Goal: Task Accomplishment & Management: Manage account settings

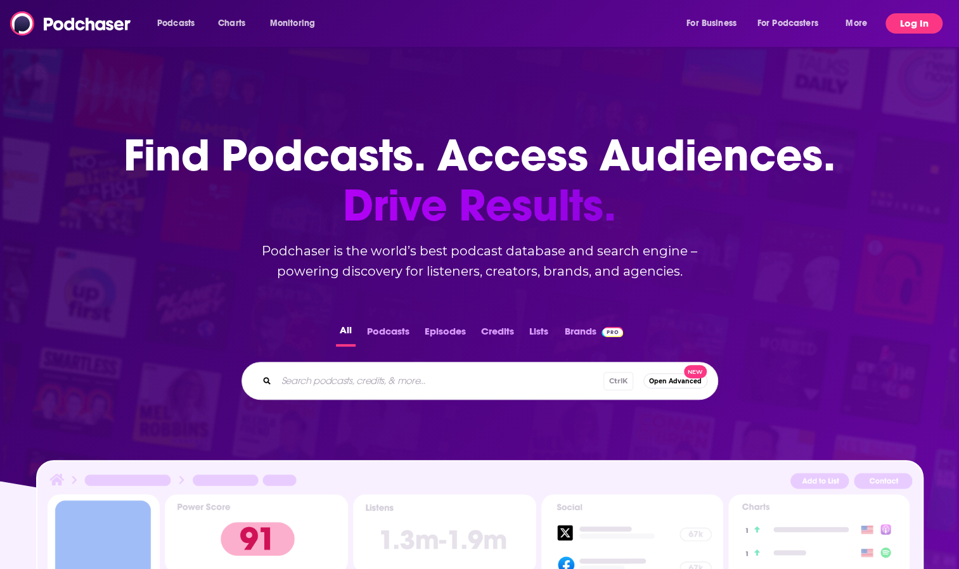
click at [910, 25] on button "Log In" at bounding box center [914, 23] width 57 height 20
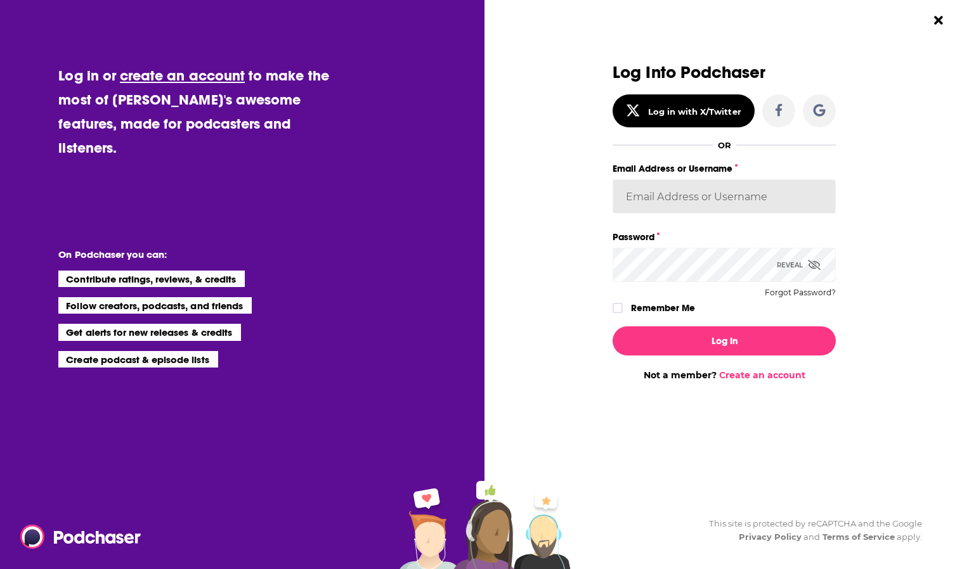
click at [671, 202] on input "Email Address or Username" at bounding box center [723, 196] width 223 height 34
type input "heather.dondis@harborcapital.com"
click at [612, 326] on button "Log In" at bounding box center [723, 340] width 223 height 29
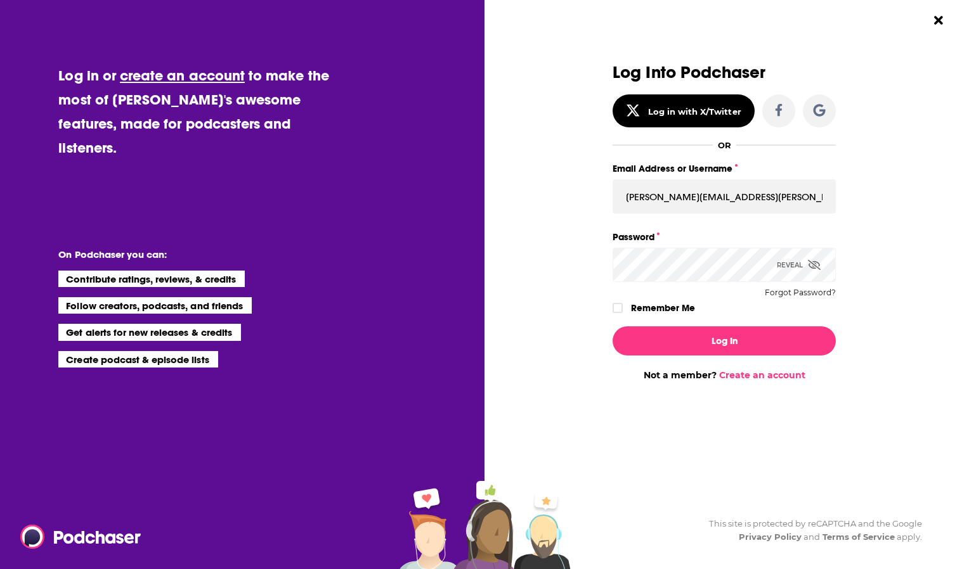
click at [612, 326] on button "Log In" at bounding box center [723, 340] width 223 height 29
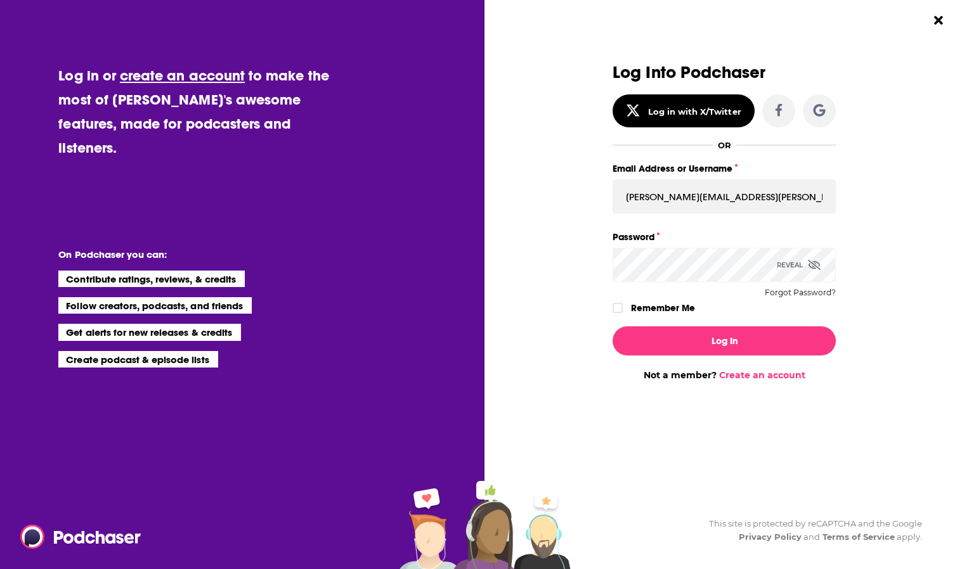
click at [612, 326] on button "Log In" at bounding box center [723, 340] width 223 height 29
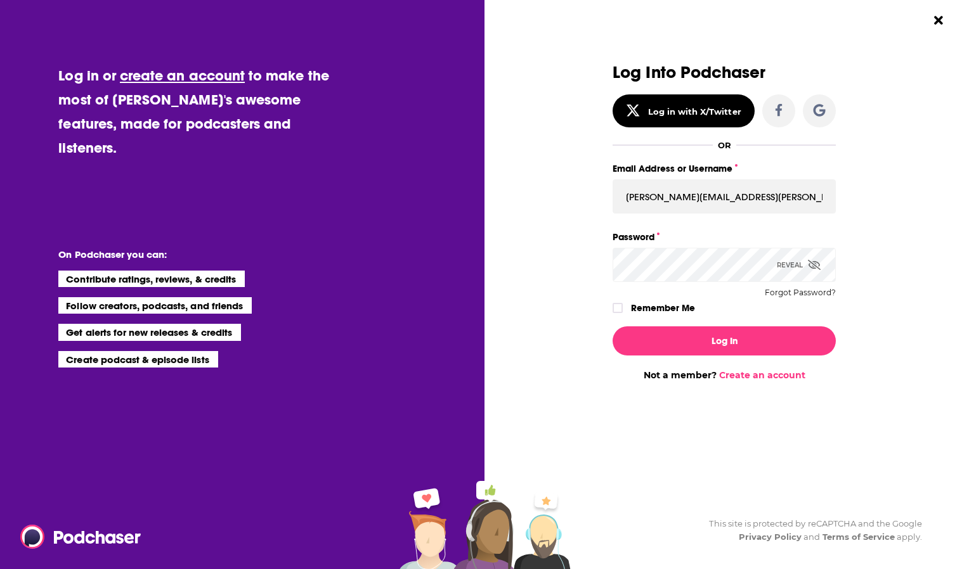
click at [612, 326] on button "Log In" at bounding box center [723, 340] width 223 height 29
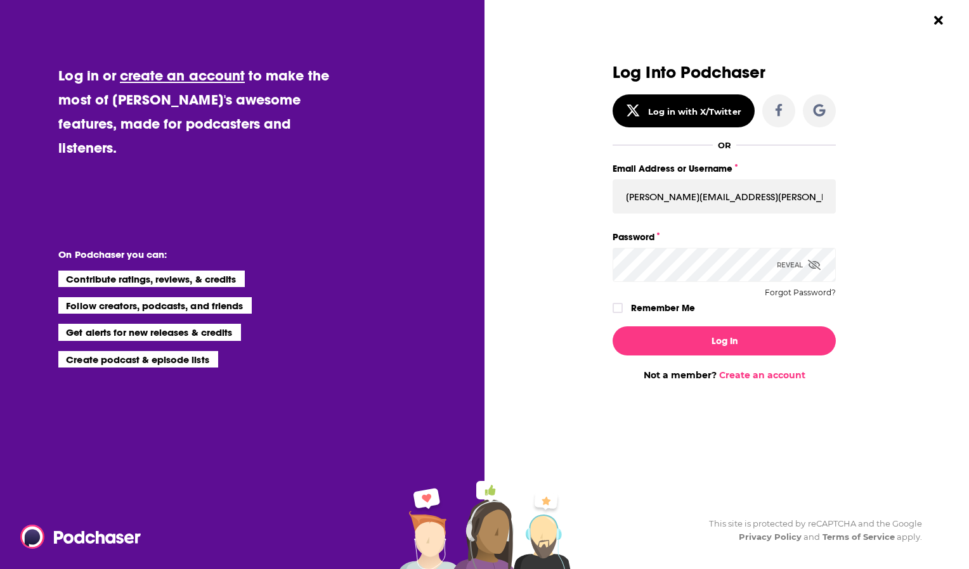
click at [612, 326] on button "Log In" at bounding box center [723, 340] width 223 height 29
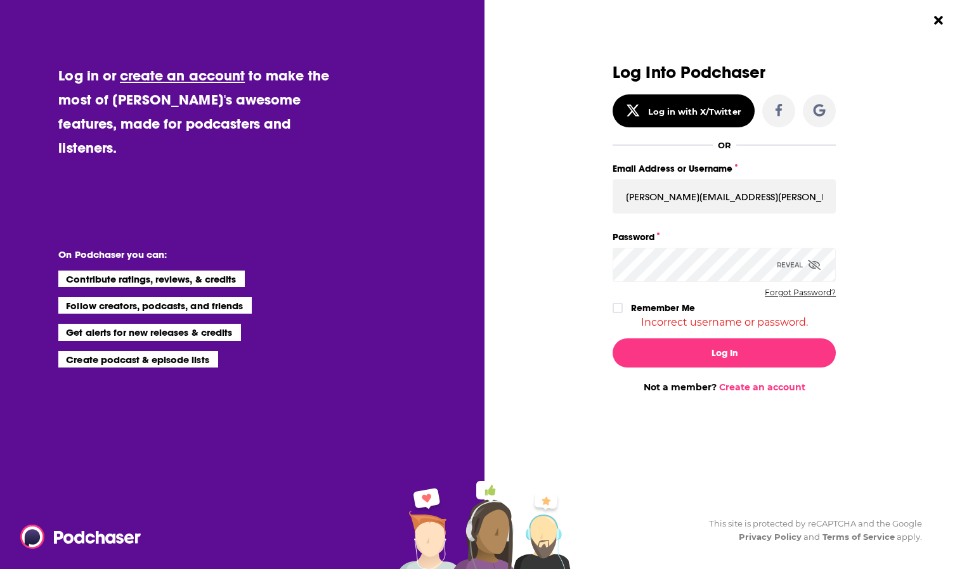
click at [781, 292] on button "Forgot Password?" at bounding box center [799, 292] width 71 height 9
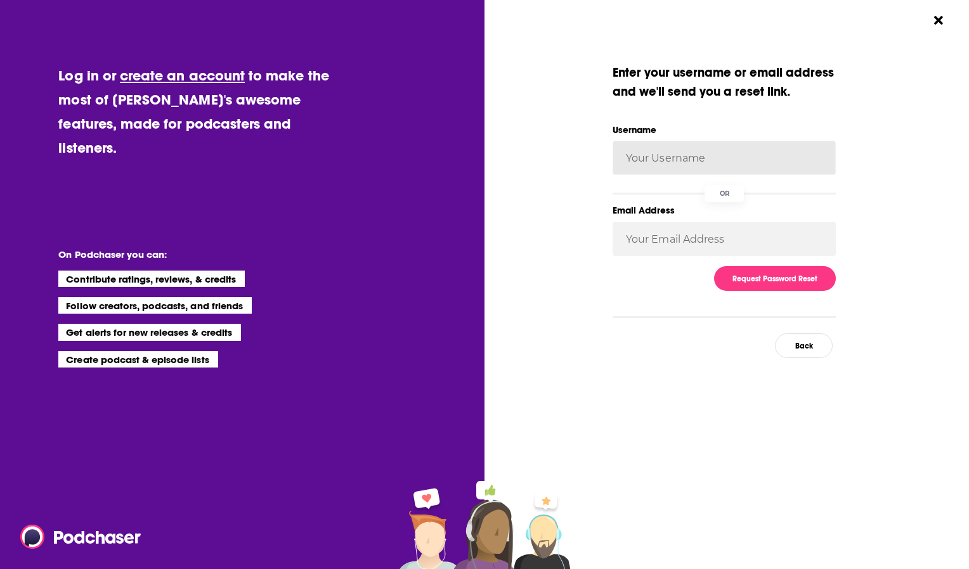
click at [658, 165] on input "Username" at bounding box center [723, 158] width 223 height 34
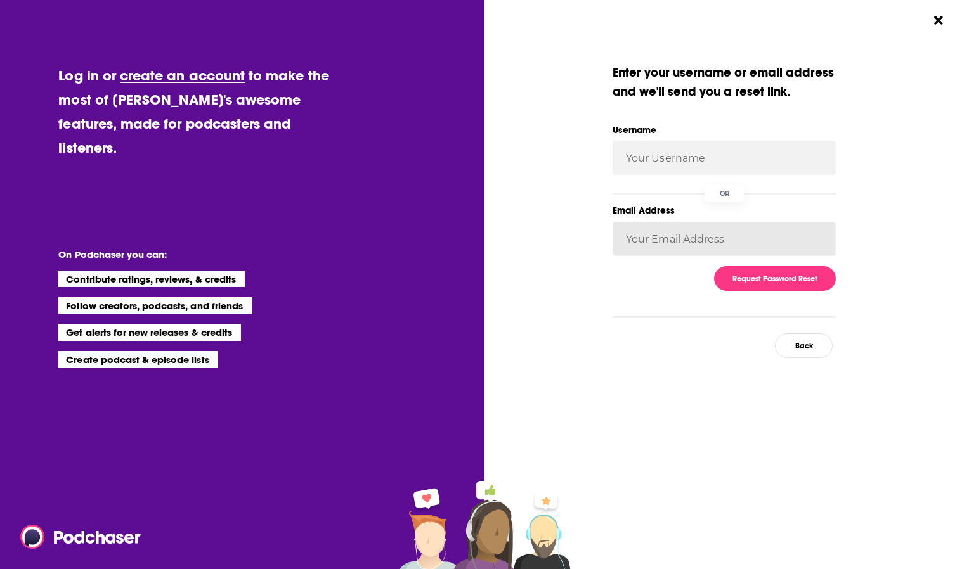
click at [622, 248] on input "Email Address" at bounding box center [723, 239] width 223 height 34
type input "heather.dondis@harborcapital.com"
click at [759, 275] on button "Request Password Reset" at bounding box center [775, 278] width 122 height 25
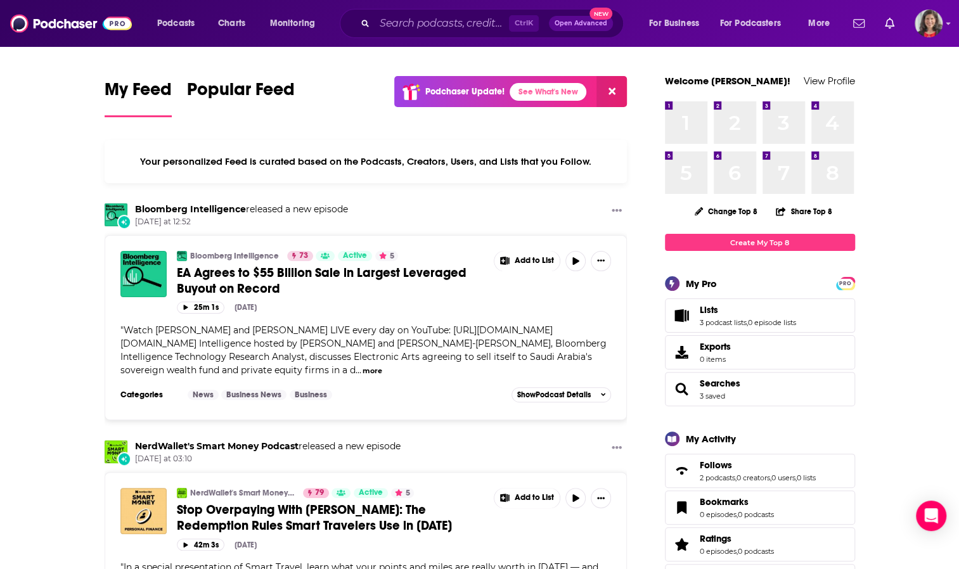
click at [596, 13] on span "New" at bounding box center [601, 14] width 23 height 12
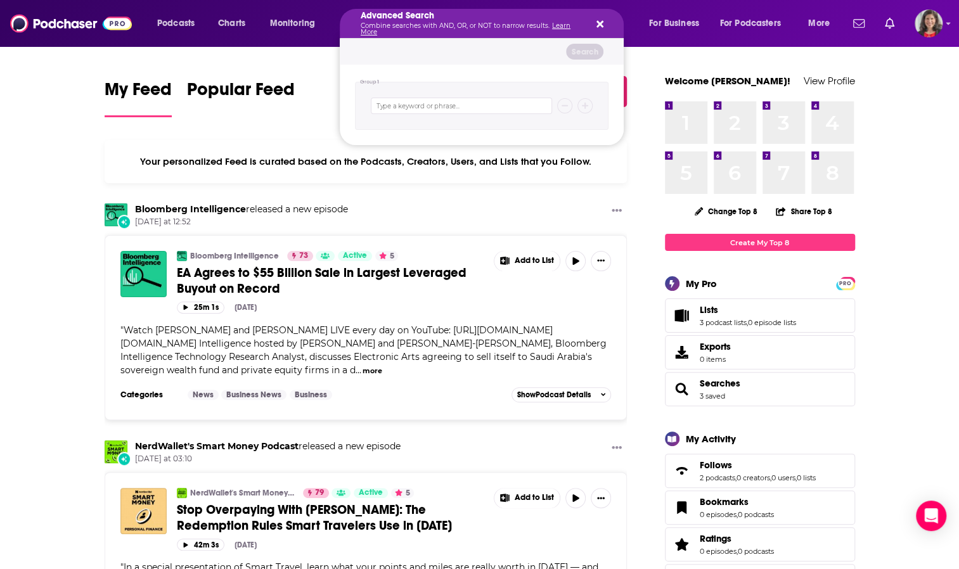
click at [600, 20] on icon "Search podcasts, credits, & more..." at bounding box center [599, 24] width 7 height 10
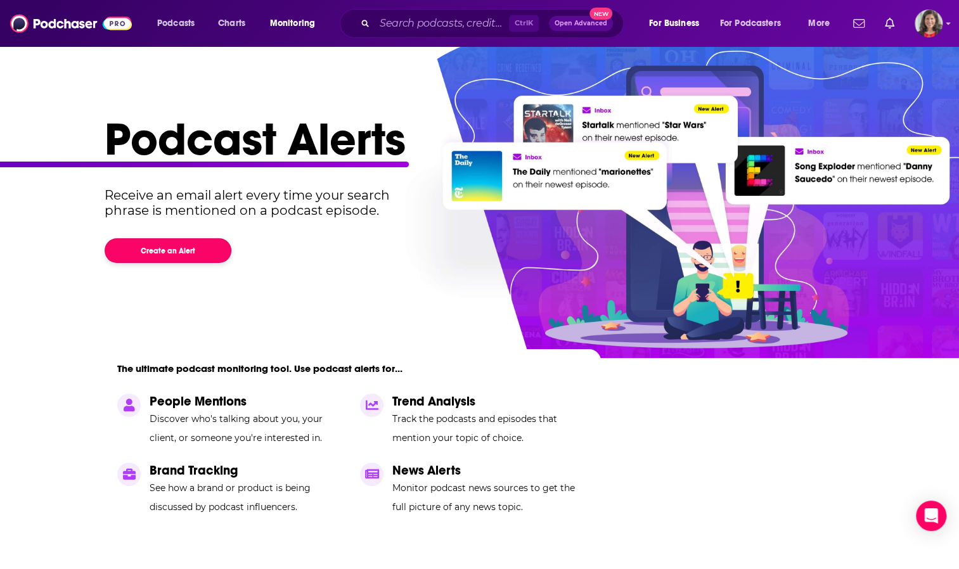
click at [158, 249] on button "Create an Alert" at bounding box center [168, 250] width 127 height 25
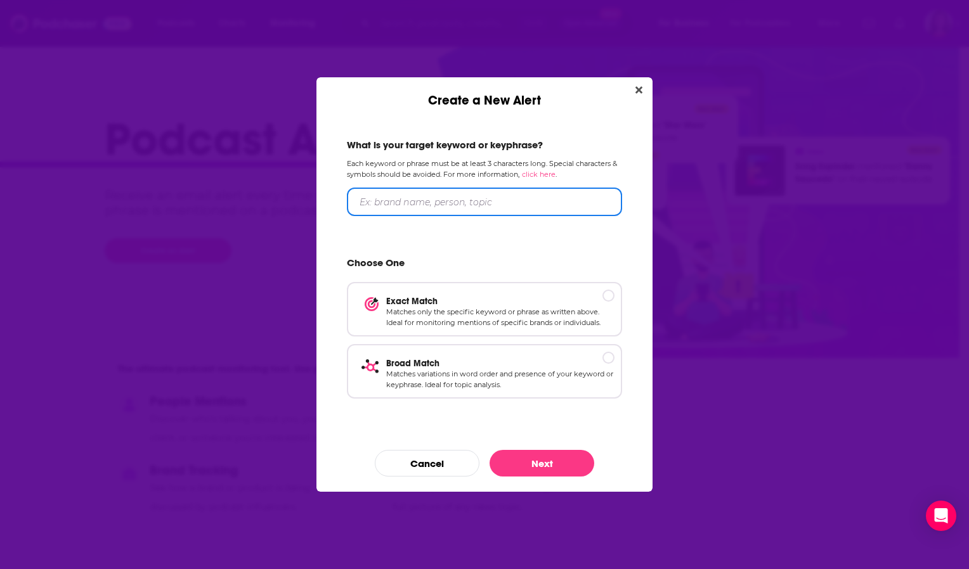
click at [367, 204] on input "Create a New Alert" at bounding box center [484, 202] width 275 height 29
type input "ETF"
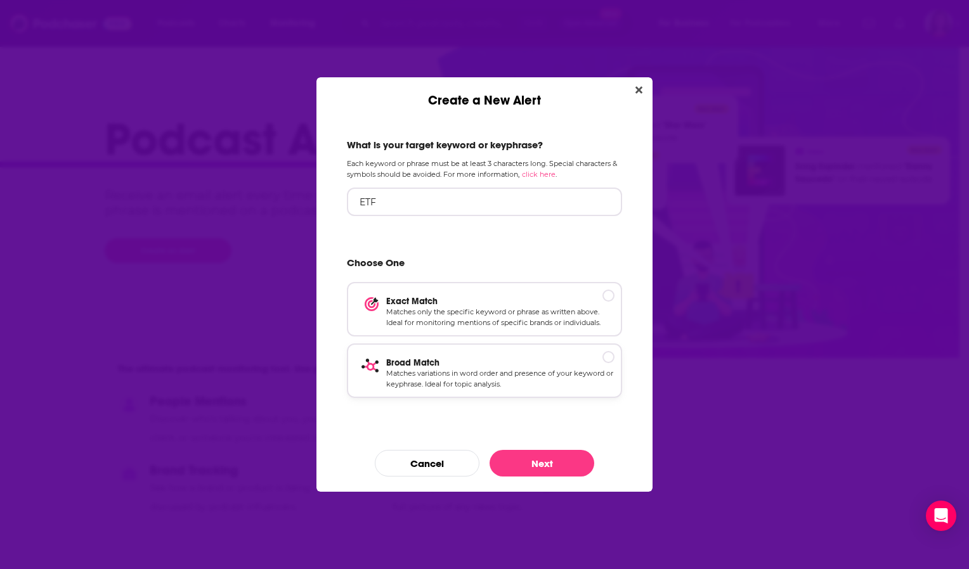
click at [387, 375] on p "Matches variations in word order and presence of your keyword or keyphrase. Ide…" at bounding box center [500, 379] width 228 height 22
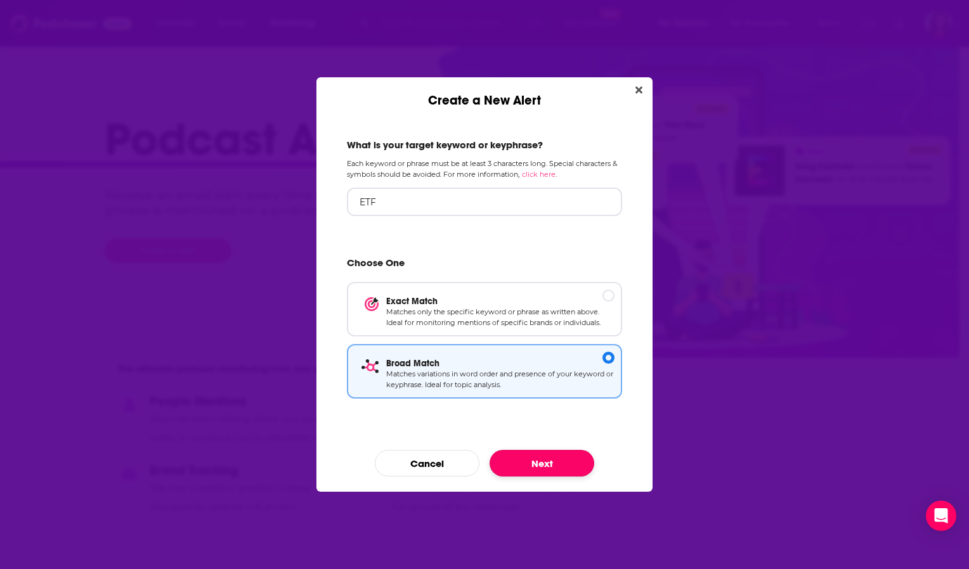
click at [548, 465] on button "Next" at bounding box center [541, 463] width 105 height 27
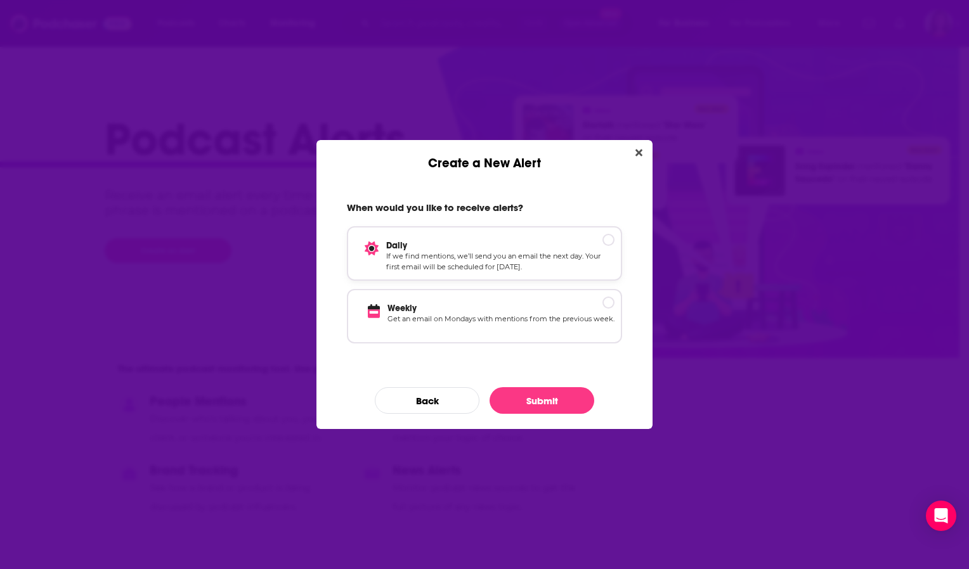
click at [463, 259] on p "If we find mentions, we’ll send you an email the next day. Your first email wil…" at bounding box center [500, 262] width 228 height 22
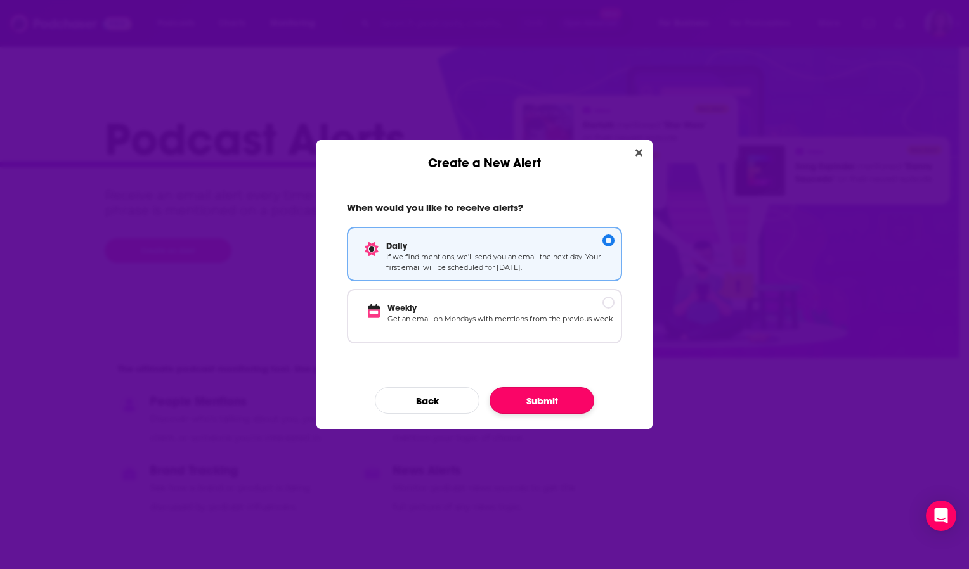
click at [520, 403] on button "Submit" at bounding box center [541, 400] width 105 height 27
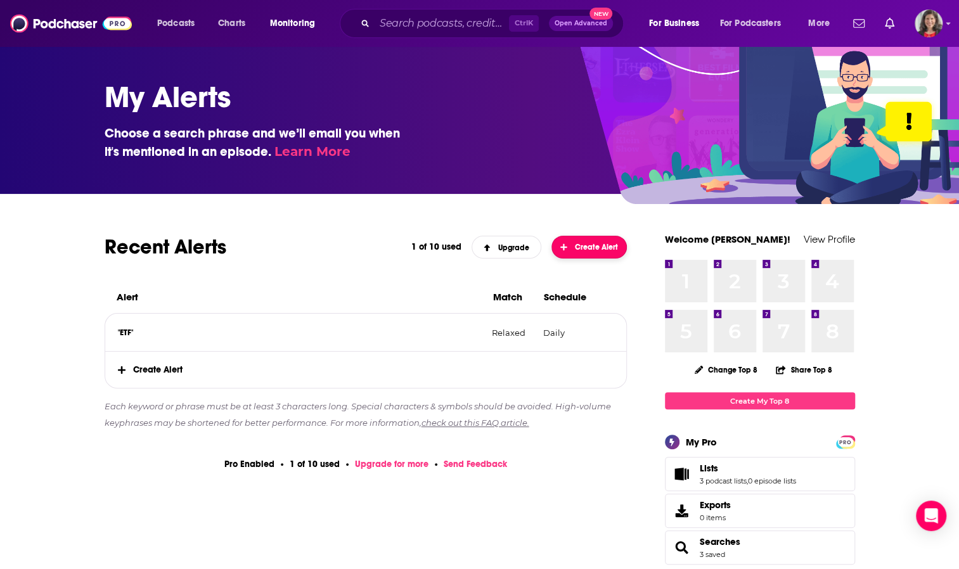
click at [574, 248] on span "Create Alert" at bounding box center [589, 247] width 58 height 9
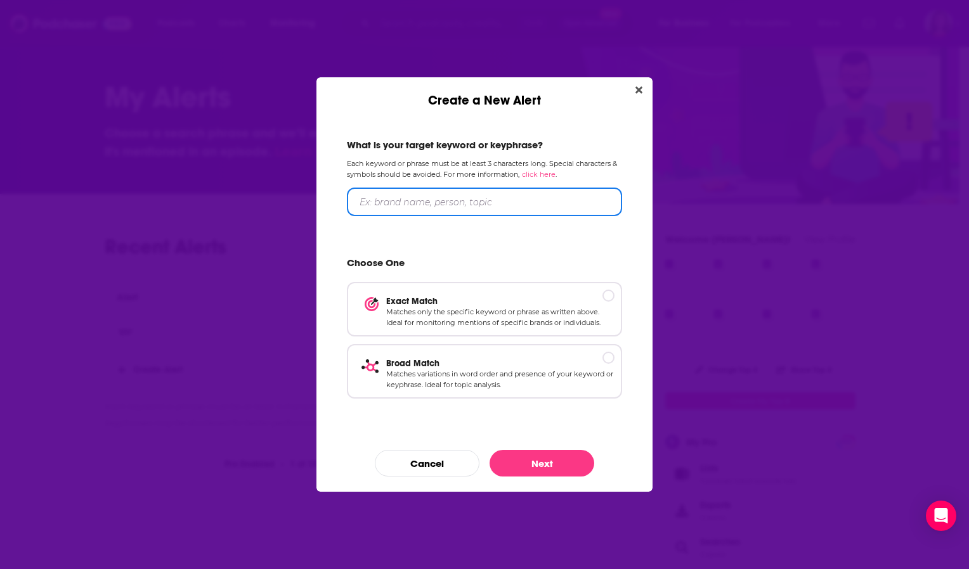
click at [442, 204] on input "Create a New Alert" at bounding box center [484, 202] width 275 height 29
click at [451, 207] on input "Create a New Alert" at bounding box center [484, 202] width 275 height 29
type input "Kristof Gleich"
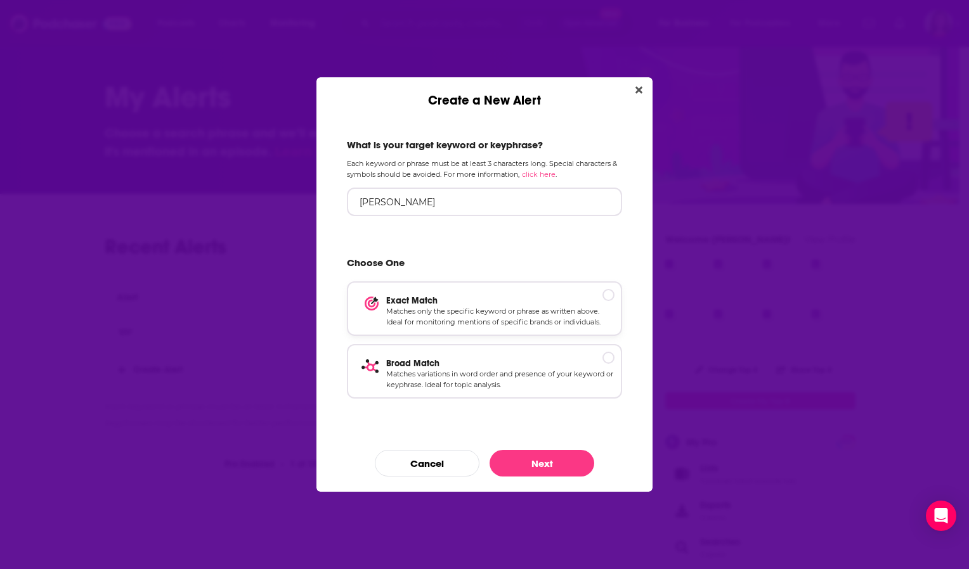
click at [437, 306] on p "Exact Match" at bounding box center [500, 300] width 228 height 11
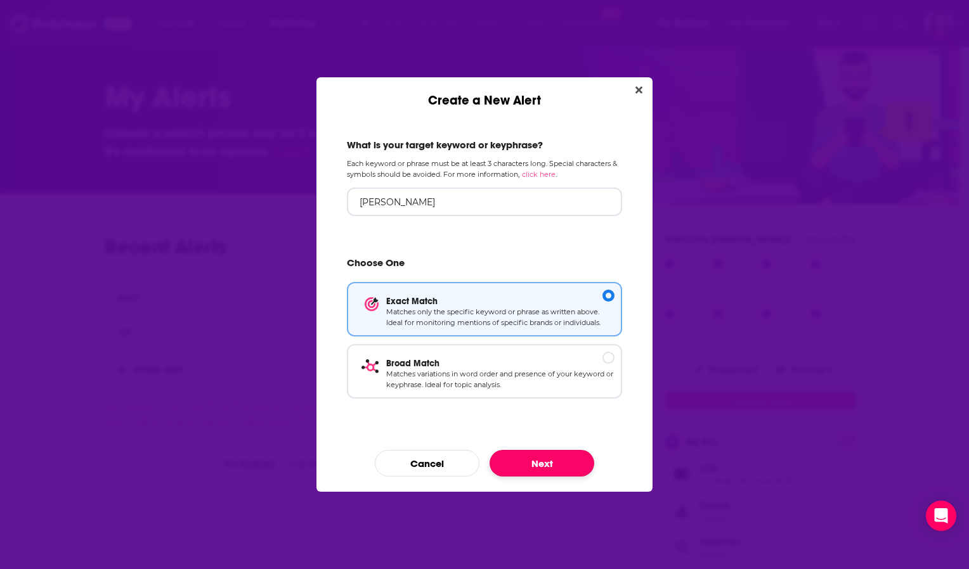
click at [534, 465] on button "Next" at bounding box center [541, 463] width 105 height 27
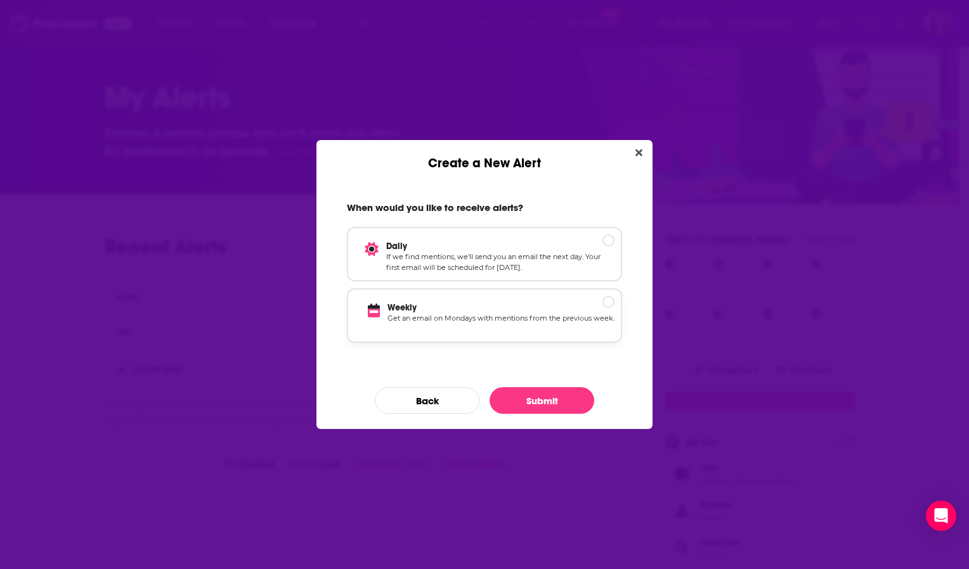
click at [480, 321] on p "Get an email on Mondays with mentions from the previous week." at bounding box center [500, 324] width 227 height 22
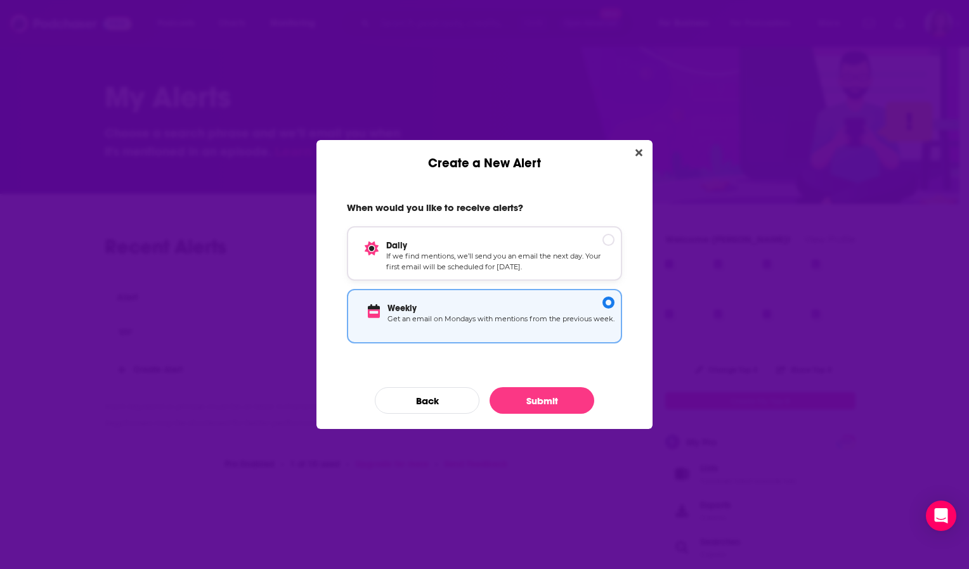
click at [519, 255] on p "If we find mentions, we’ll send you an email the next day. Your first email wil…" at bounding box center [500, 262] width 228 height 22
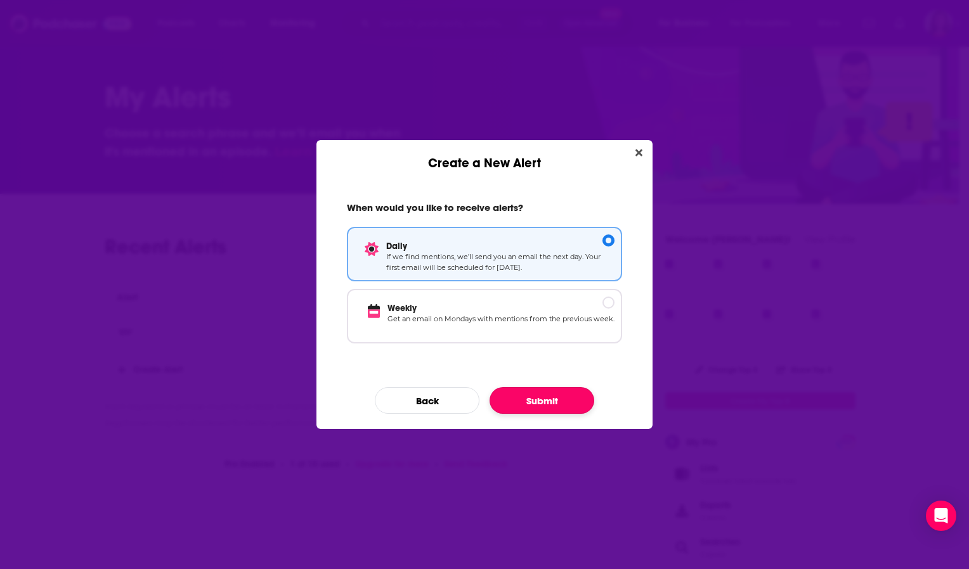
click at [535, 406] on button "Submit" at bounding box center [541, 400] width 105 height 27
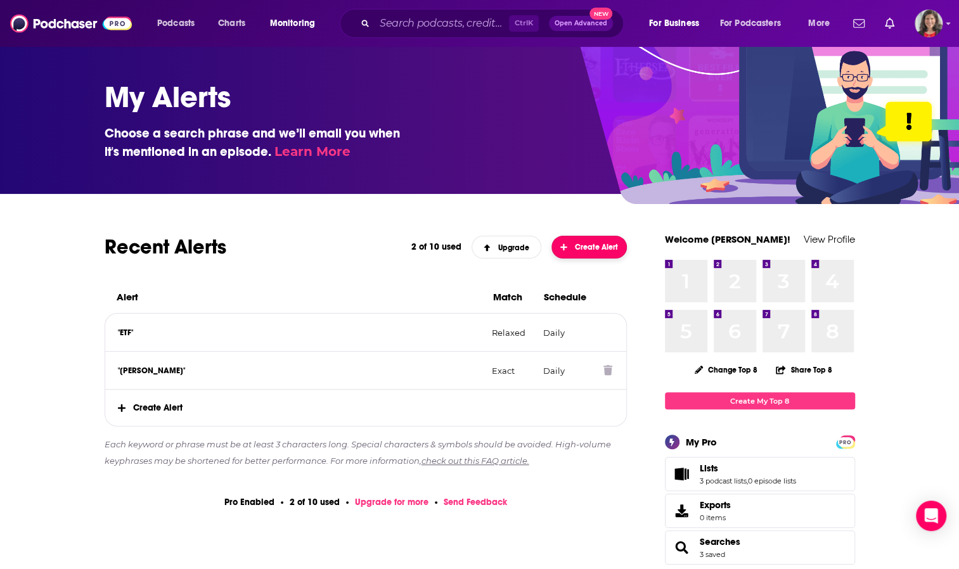
click at [578, 243] on span "Create Alert" at bounding box center [589, 247] width 58 height 9
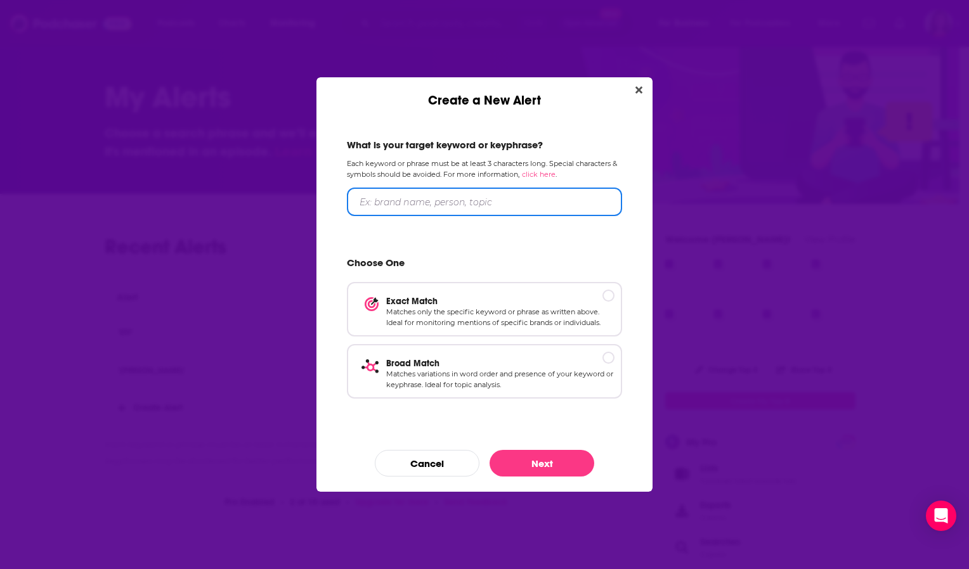
click at [507, 199] on input "Create a New Alert" at bounding box center [484, 202] width 275 height 29
type input "Harbor Capital"
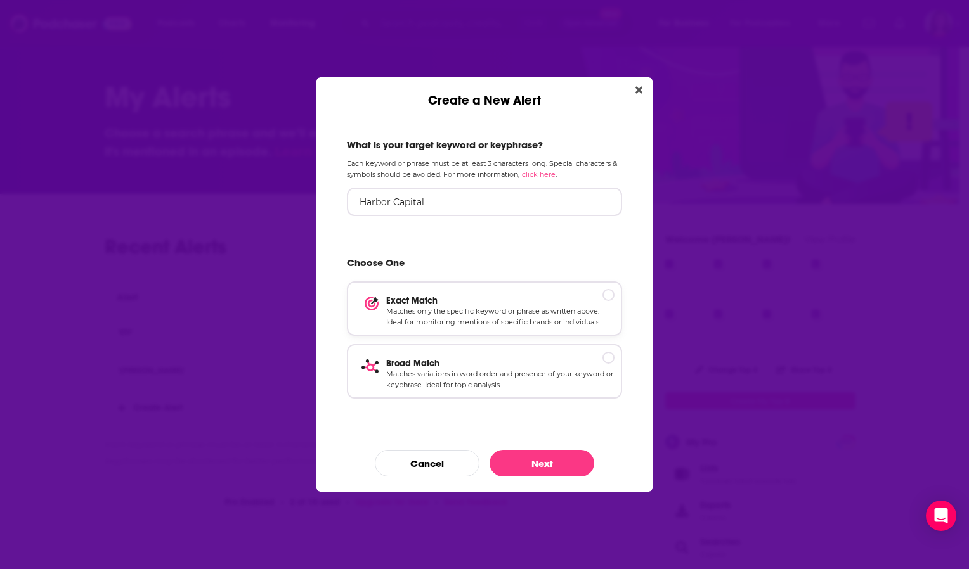
click at [451, 310] on p "Matches only the specific keyword or phrase as written above. Ideal for monitor…" at bounding box center [500, 317] width 228 height 22
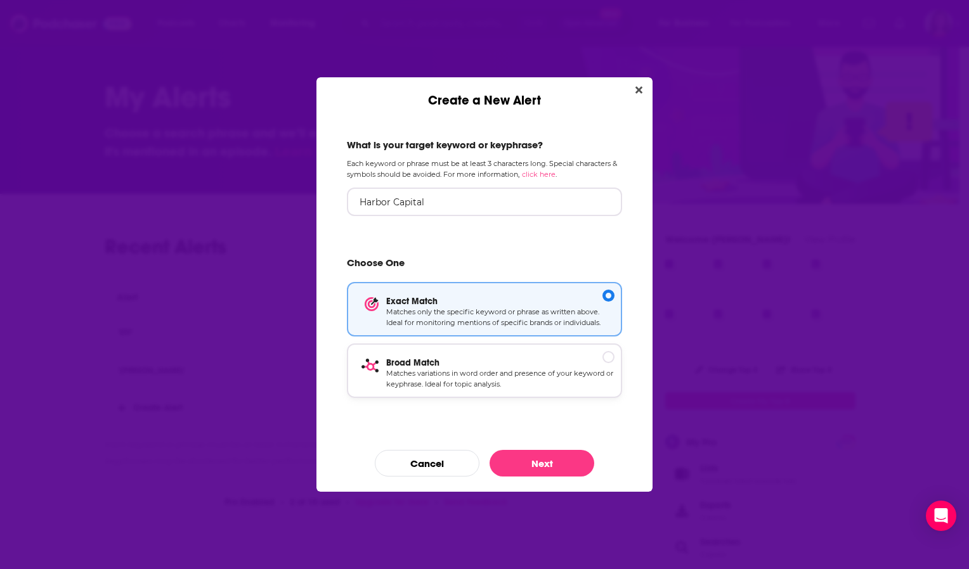
click at [440, 359] on p "Broad Match" at bounding box center [500, 363] width 228 height 11
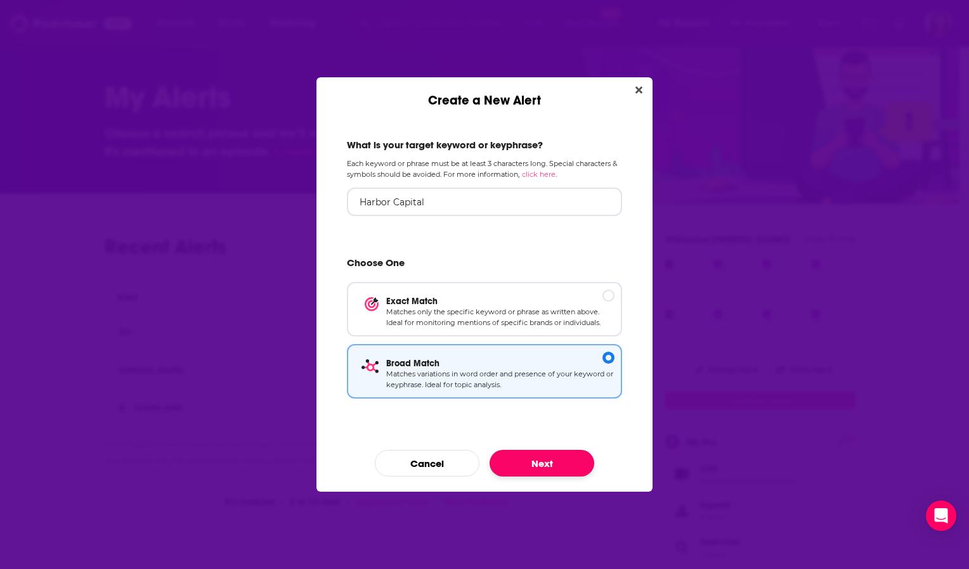
click at [537, 460] on button "Next" at bounding box center [541, 463] width 105 height 27
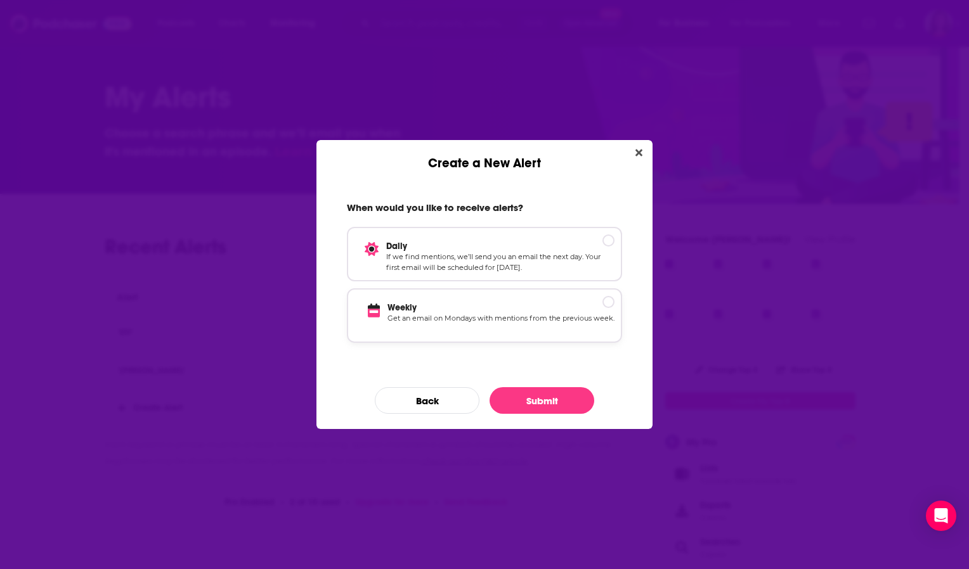
click at [448, 307] on p "Weekly" at bounding box center [500, 307] width 227 height 11
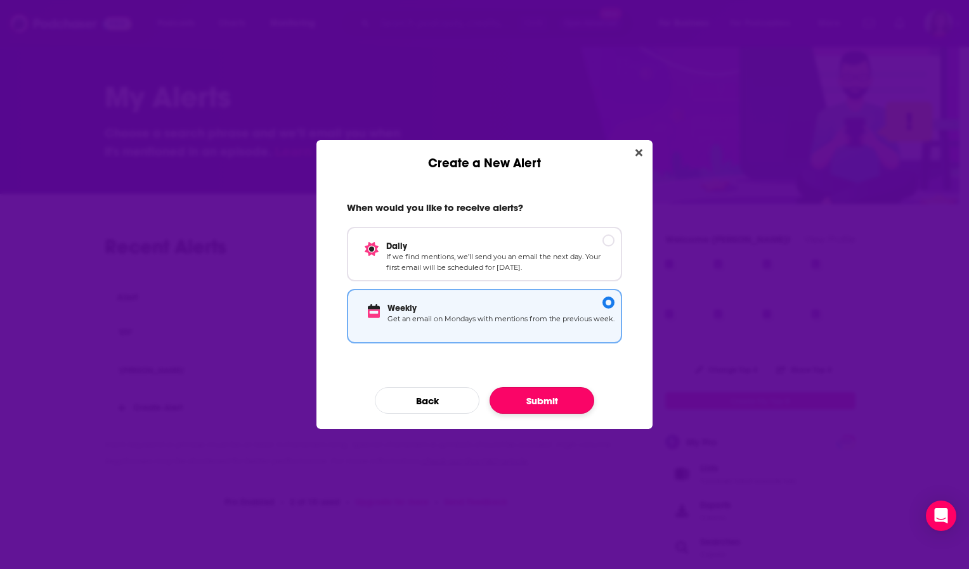
click at [535, 401] on button "Submit" at bounding box center [541, 400] width 105 height 27
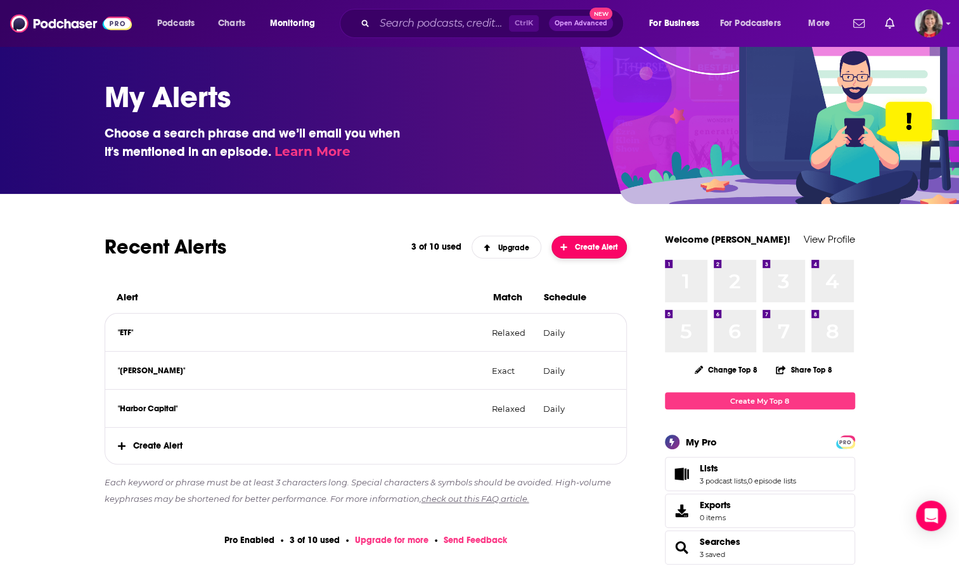
click at [581, 243] on span "Create Alert" at bounding box center [589, 247] width 58 height 9
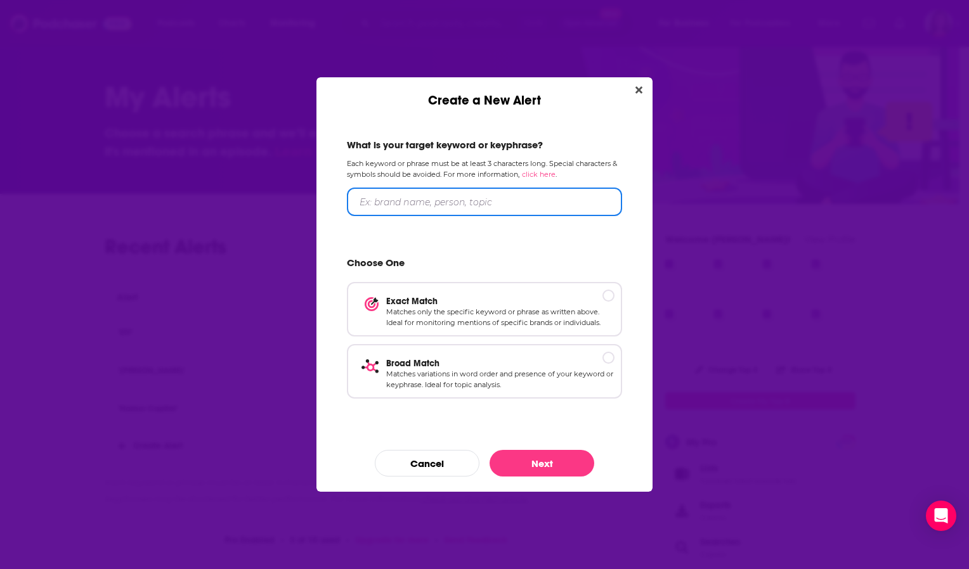
click at [506, 207] on input "Create a New Alert" at bounding box center [484, 202] width 275 height 29
type input "capital markets"
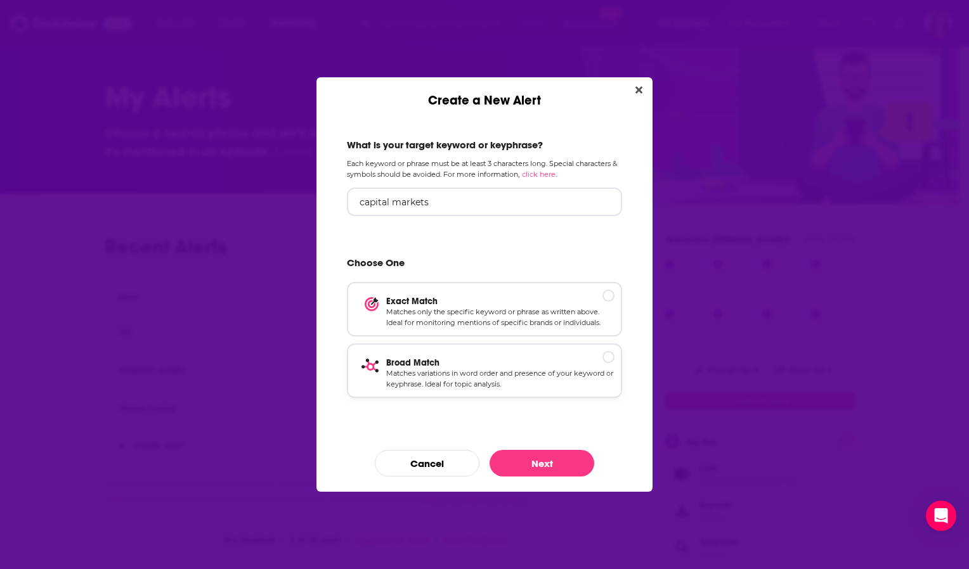
click at [406, 371] on p "Matches variations in word order and presence of your keyword or keyphrase. Ide…" at bounding box center [500, 379] width 228 height 22
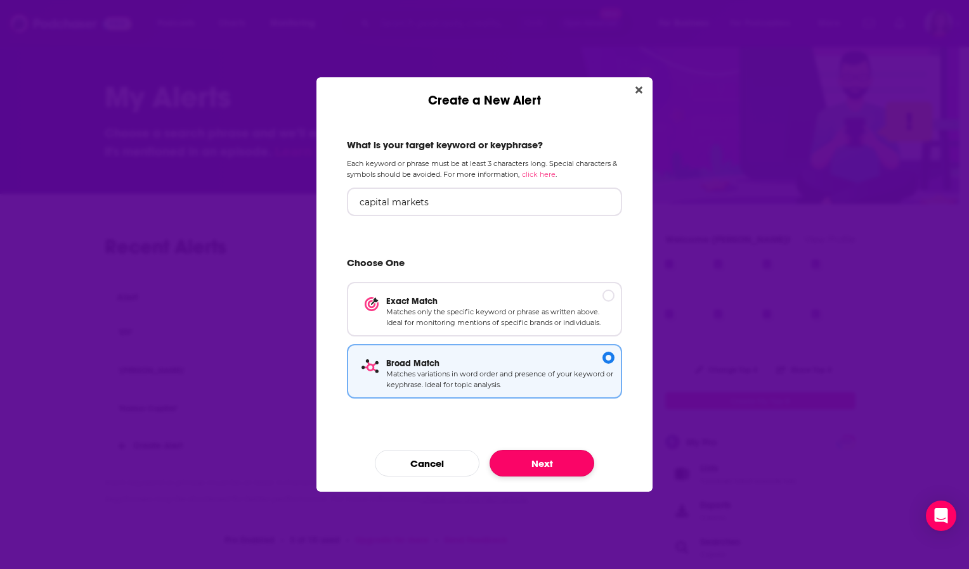
click at [553, 463] on button "Next" at bounding box center [541, 463] width 105 height 27
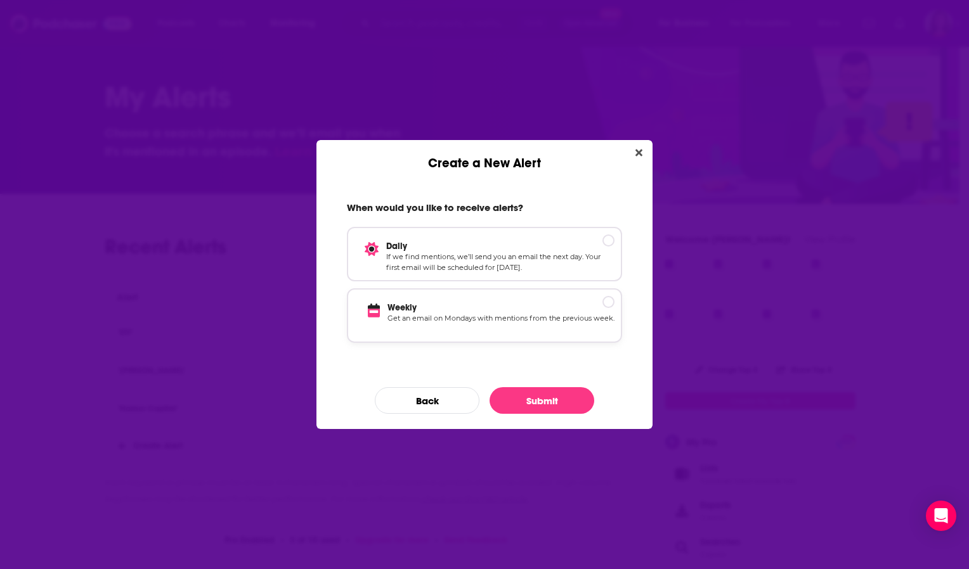
click at [463, 305] on p "Weekly" at bounding box center [500, 307] width 227 height 11
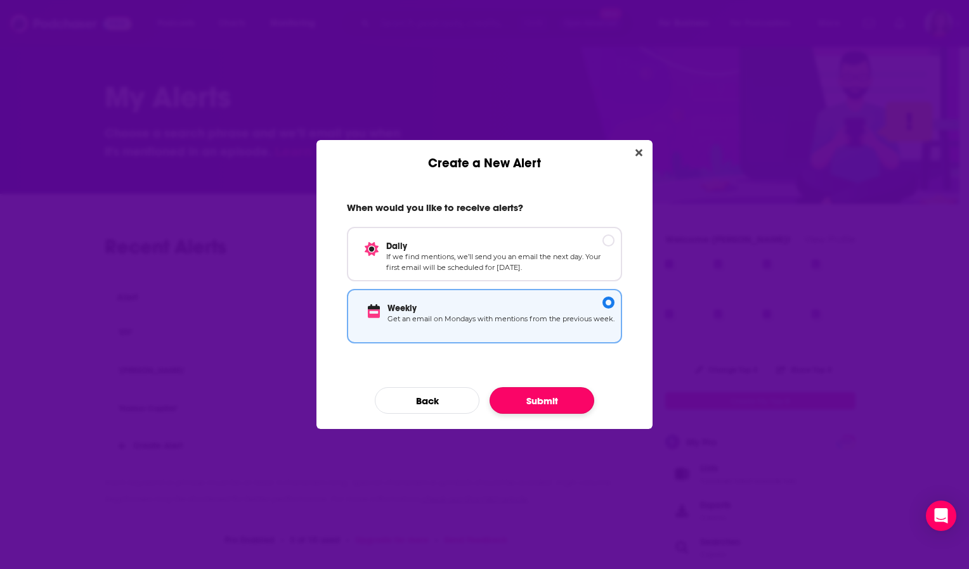
click at [541, 401] on button "Submit" at bounding box center [541, 400] width 105 height 27
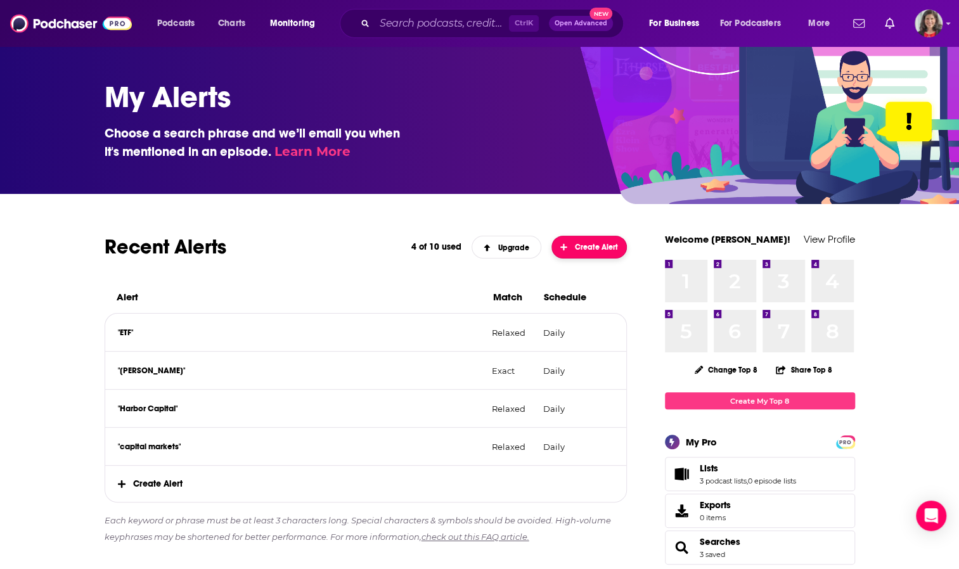
click at [588, 243] on span "Create Alert" at bounding box center [589, 247] width 58 height 9
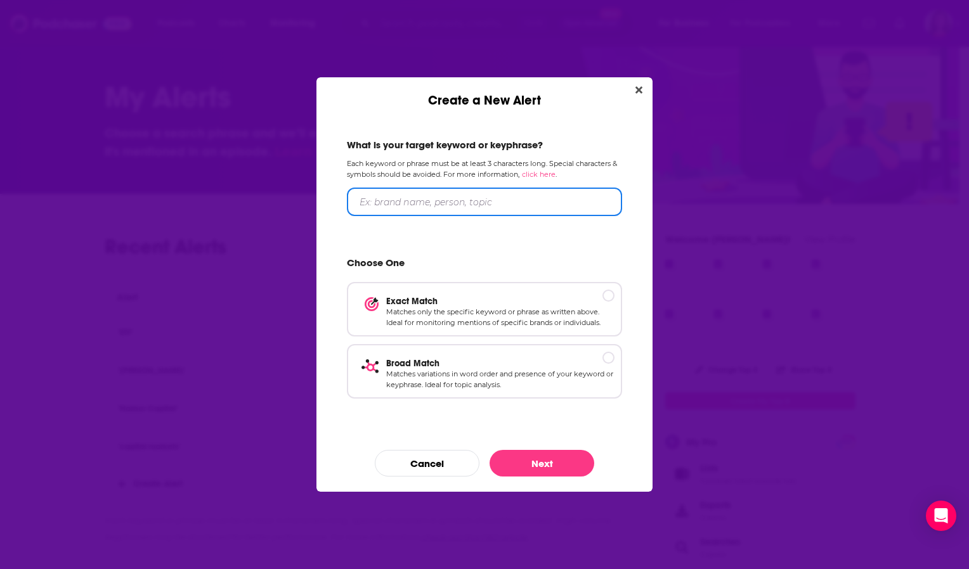
click at [411, 207] on input "Create a New Alert" at bounding box center [484, 202] width 275 height 29
type input "HGER"
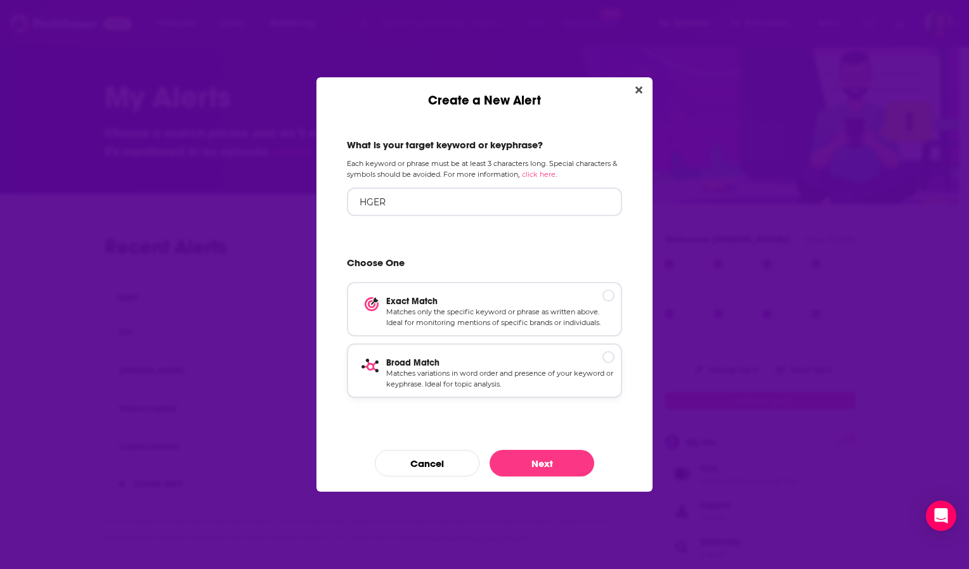
click at [424, 368] on p "Matches variations in word order and presence of your keyword or keyphrase. Ide…" at bounding box center [500, 379] width 228 height 22
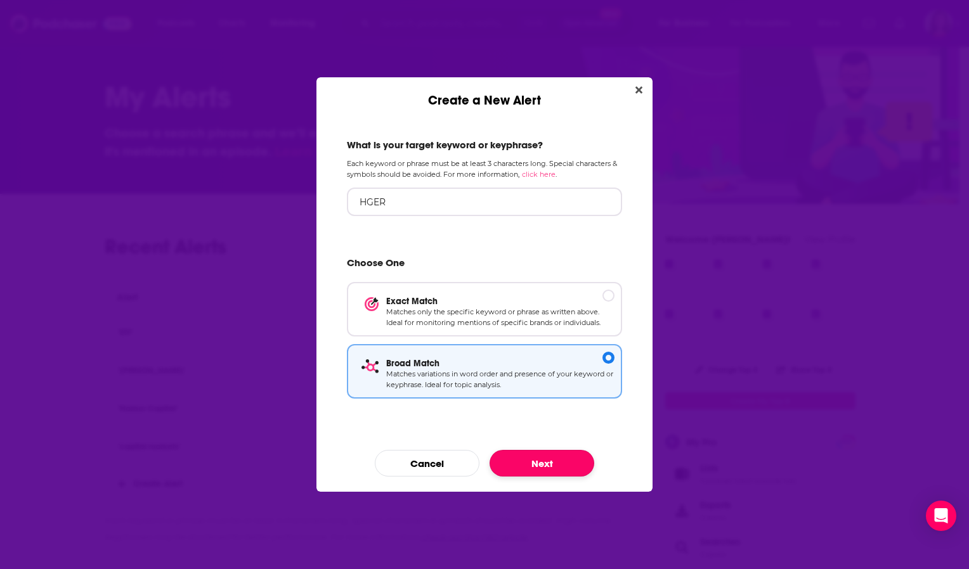
click at [528, 458] on button "Next" at bounding box center [541, 463] width 105 height 27
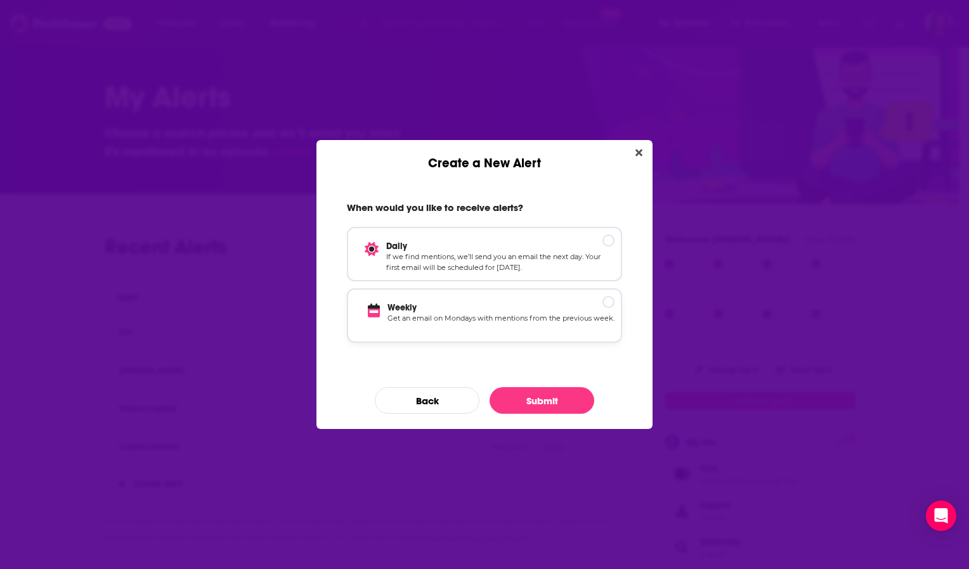
click at [456, 309] on p "Weekly" at bounding box center [500, 307] width 227 height 11
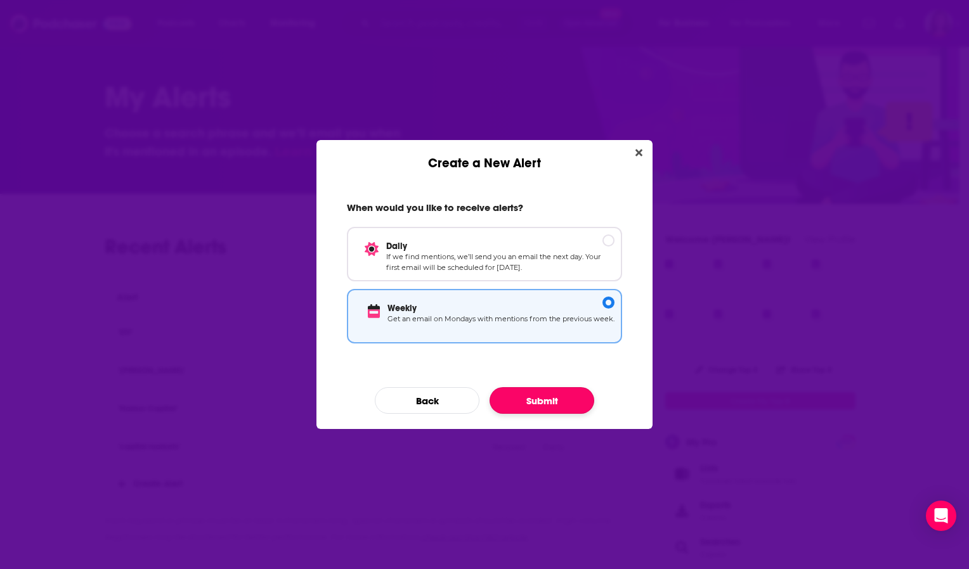
click at [532, 398] on button "Submit" at bounding box center [541, 400] width 105 height 27
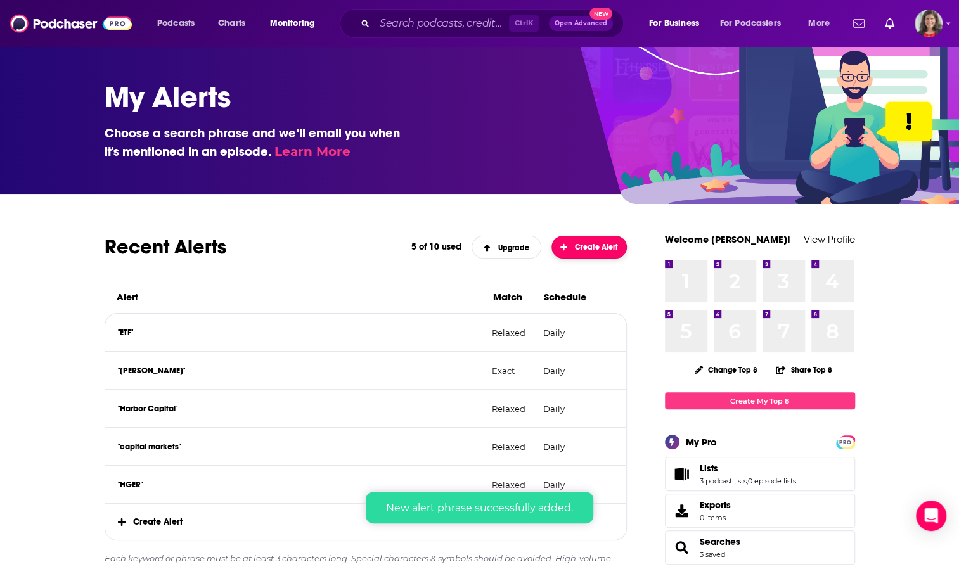
click at [578, 244] on span "Create Alert" at bounding box center [589, 247] width 58 height 9
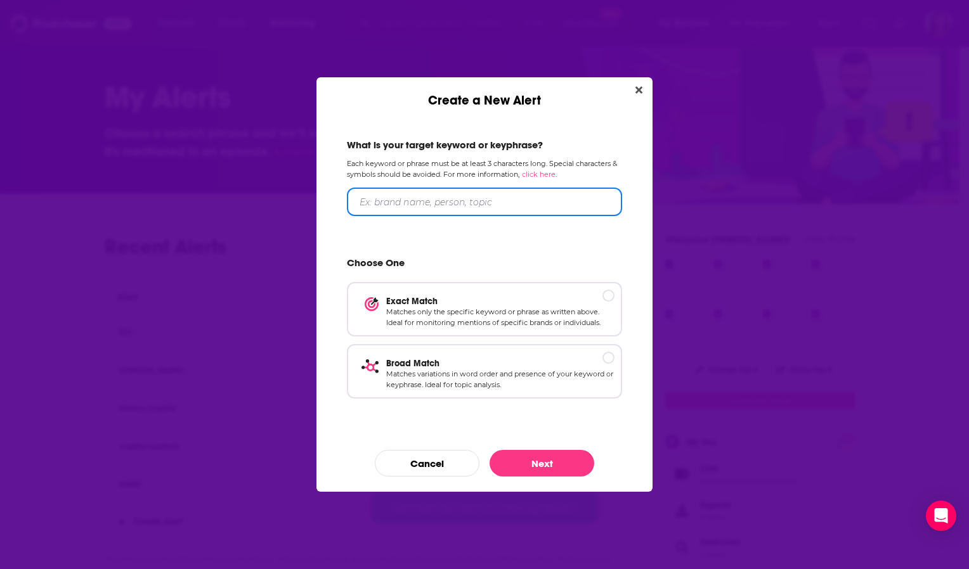
click at [427, 204] on input "Create a New Alert" at bounding box center [484, 202] width 275 height 29
type input "advisors"
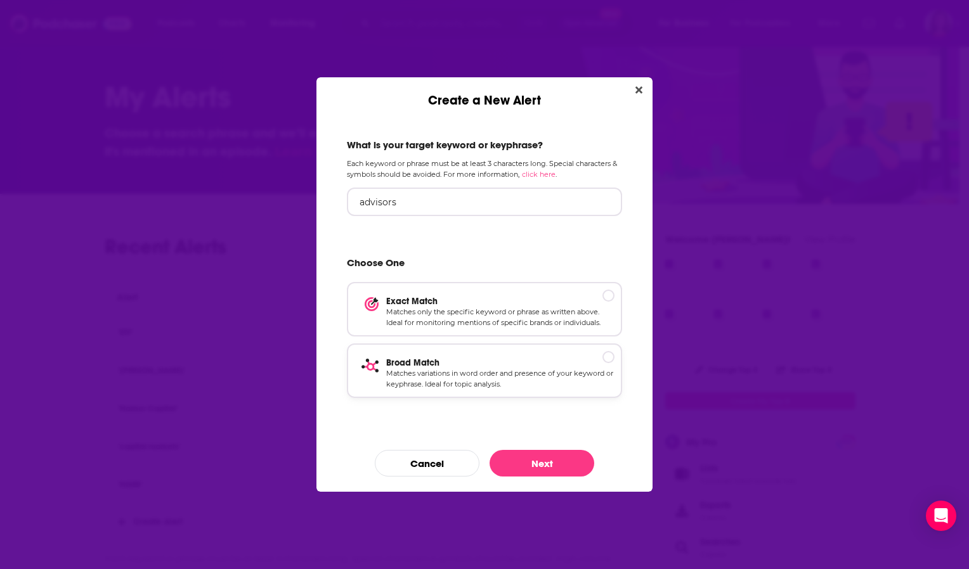
click at [406, 369] on p "Matches variations in word order and presence of your keyword or keyphrase. Ide…" at bounding box center [500, 379] width 228 height 22
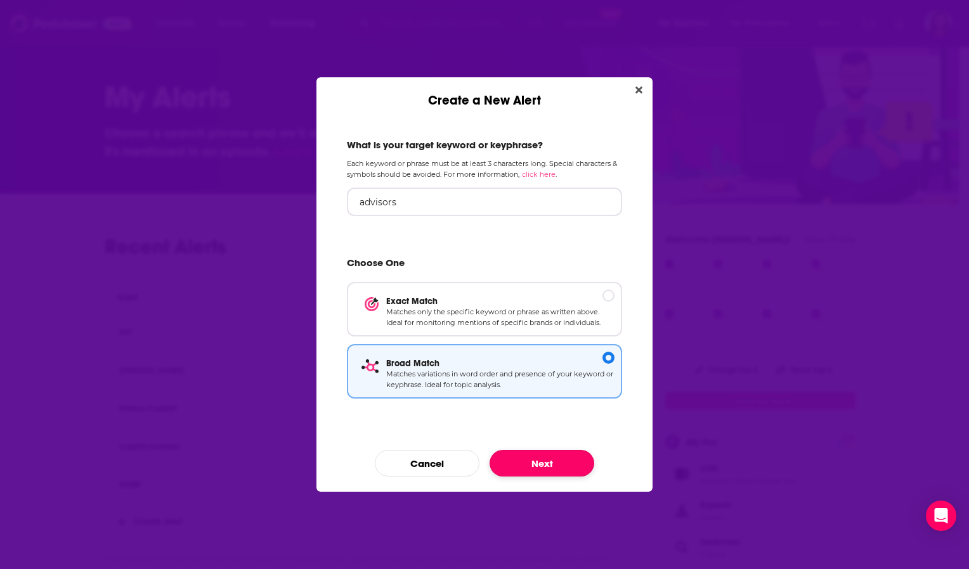
click at [554, 463] on button "Next" at bounding box center [541, 463] width 105 height 27
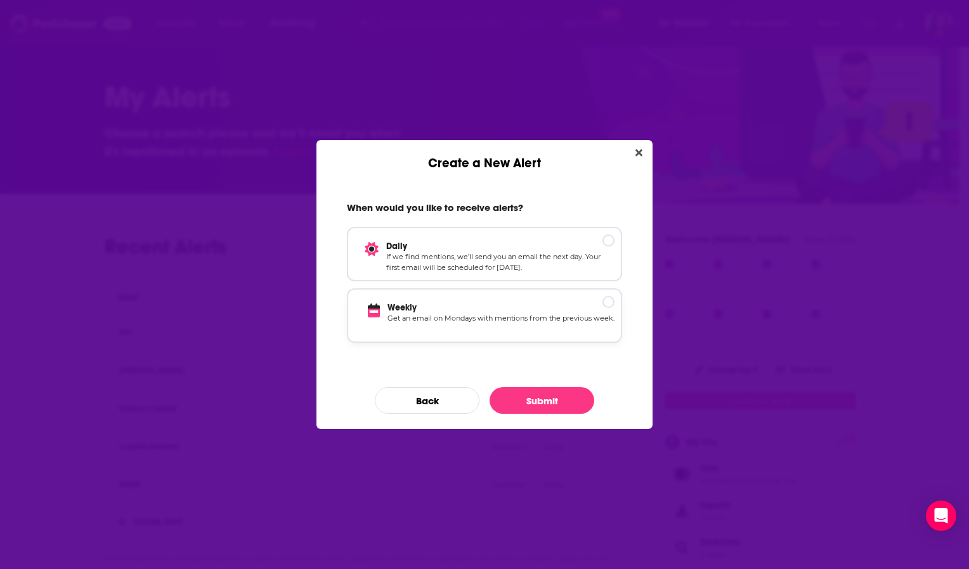
click at [476, 308] on p "Weekly" at bounding box center [500, 307] width 227 height 11
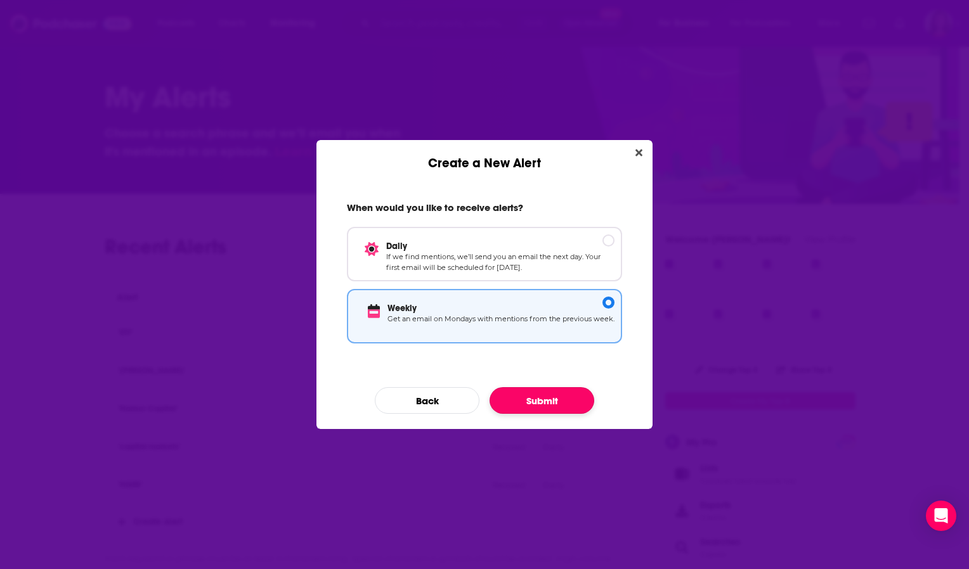
click at [535, 406] on button "Submit" at bounding box center [541, 400] width 105 height 27
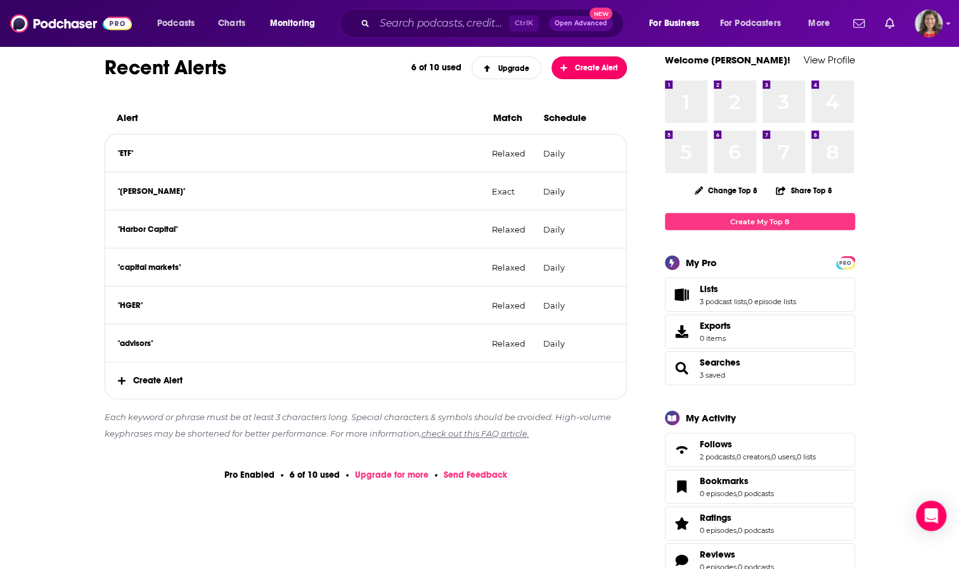
scroll to position [151, 0]
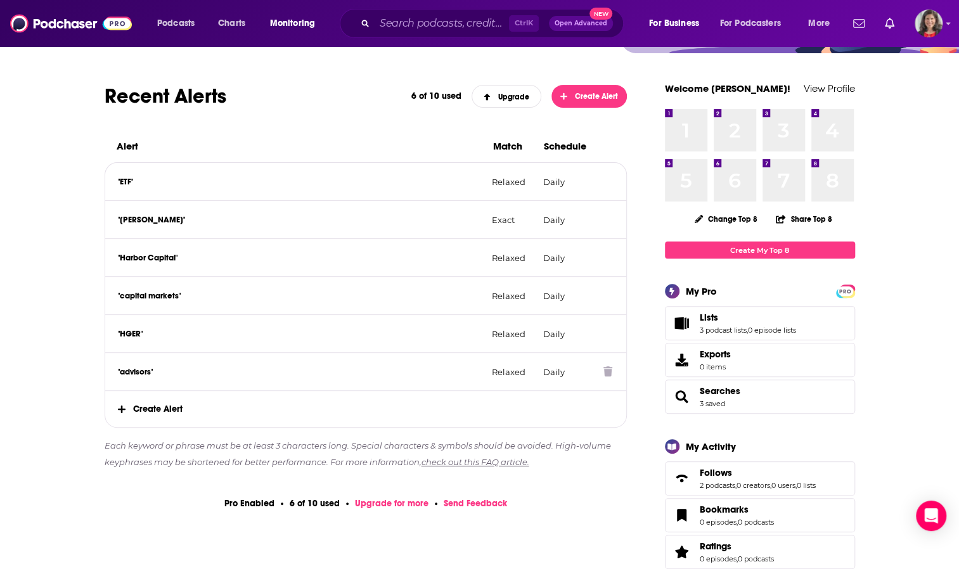
click at [609, 369] on icon at bounding box center [607, 371] width 9 height 10
click at [602, 354] on div ""advisors" Relaxed Daily" at bounding box center [366, 372] width 522 height 38
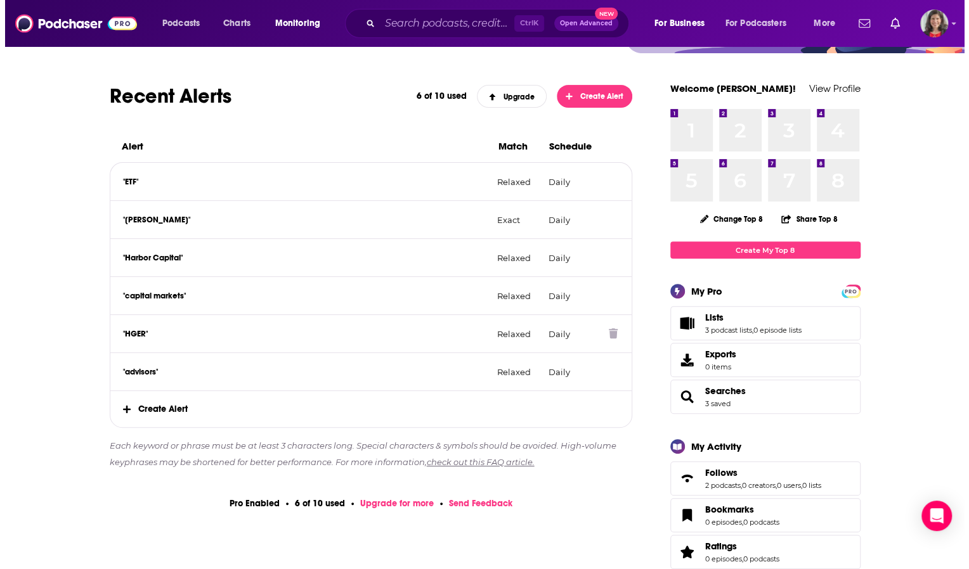
scroll to position [0, 0]
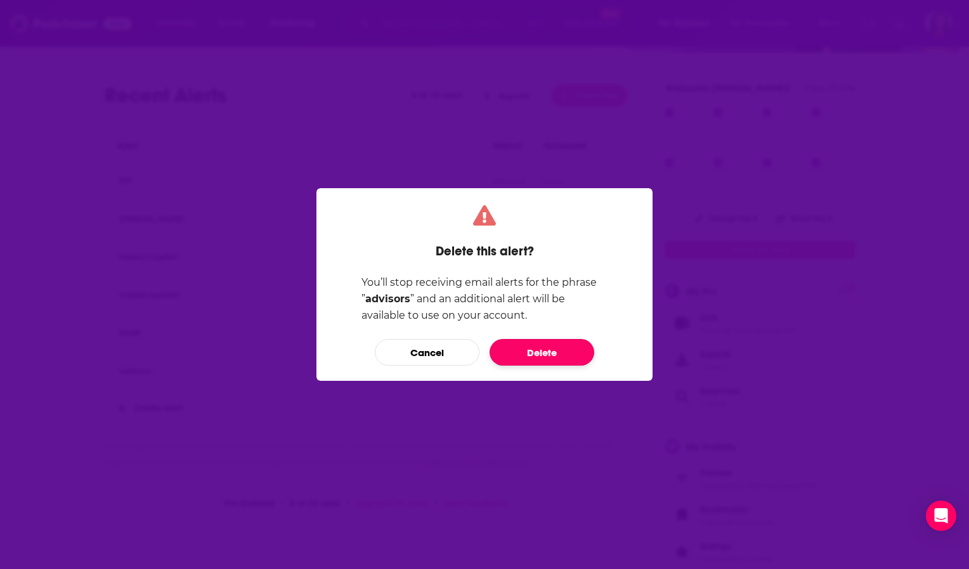
click at [541, 352] on button "Delete" at bounding box center [541, 352] width 105 height 27
click at [542, 354] on button "Delete" at bounding box center [541, 352] width 105 height 27
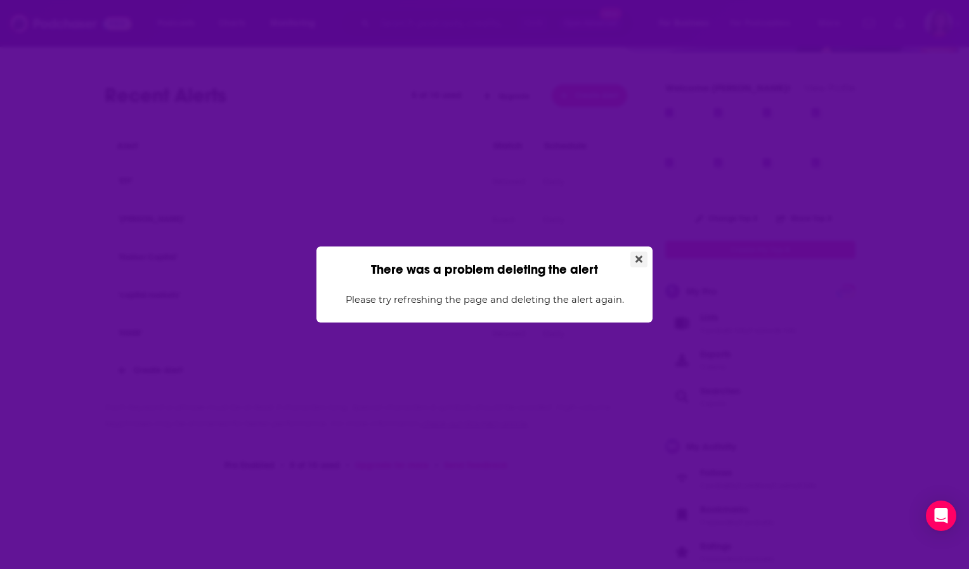
click at [636, 257] on icon "Close" at bounding box center [638, 258] width 7 height 7
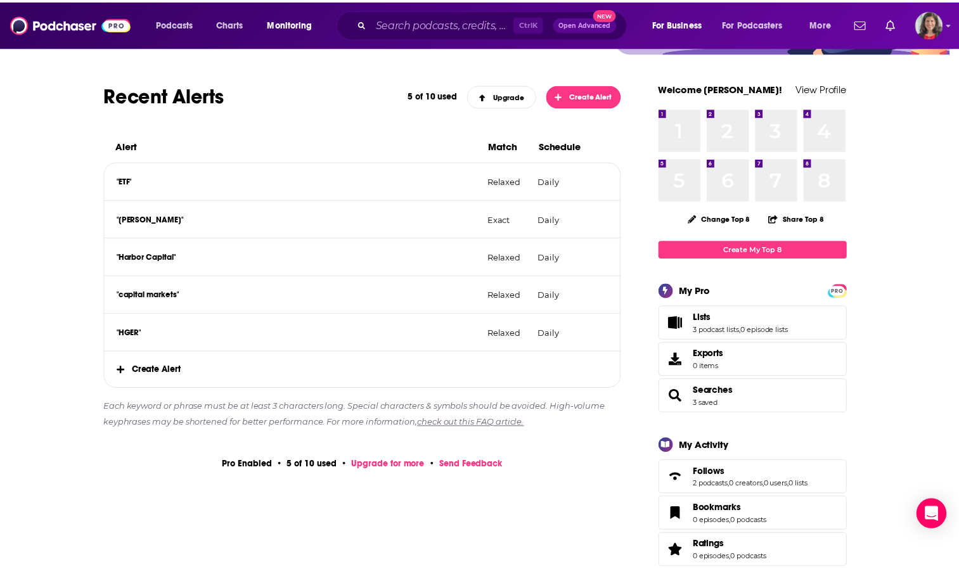
scroll to position [151, 0]
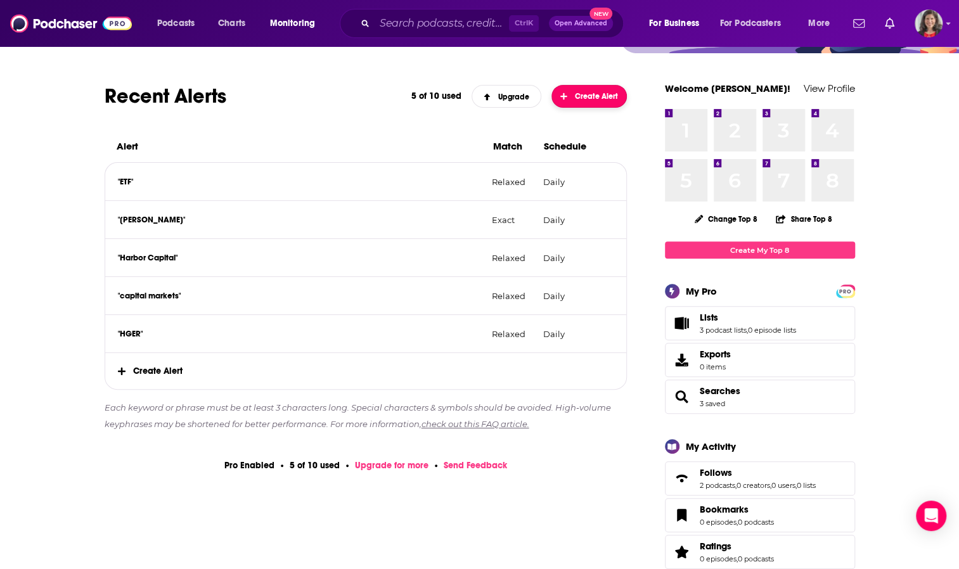
click at [578, 100] on span "Create Alert" at bounding box center [589, 96] width 58 height 9
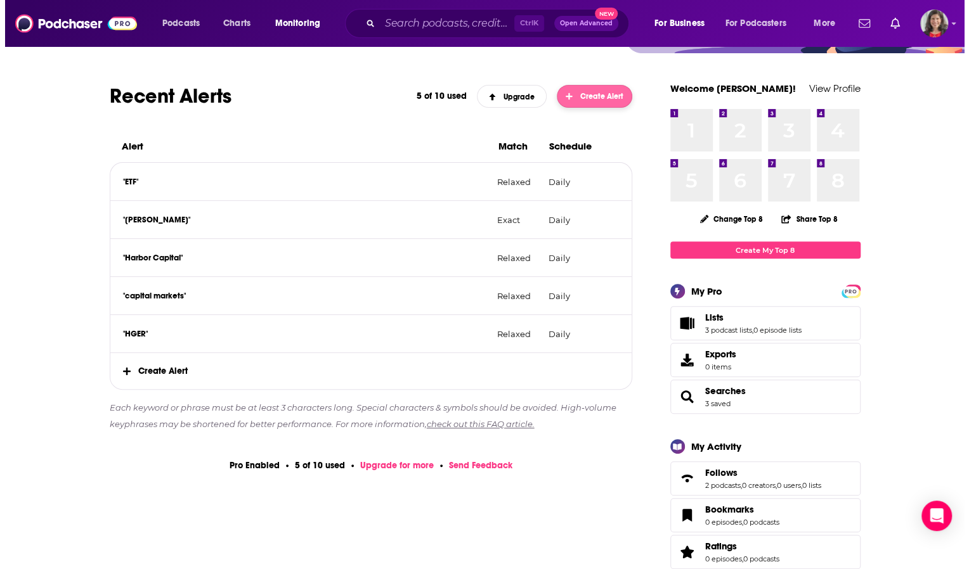
scroll to position [0, 0]
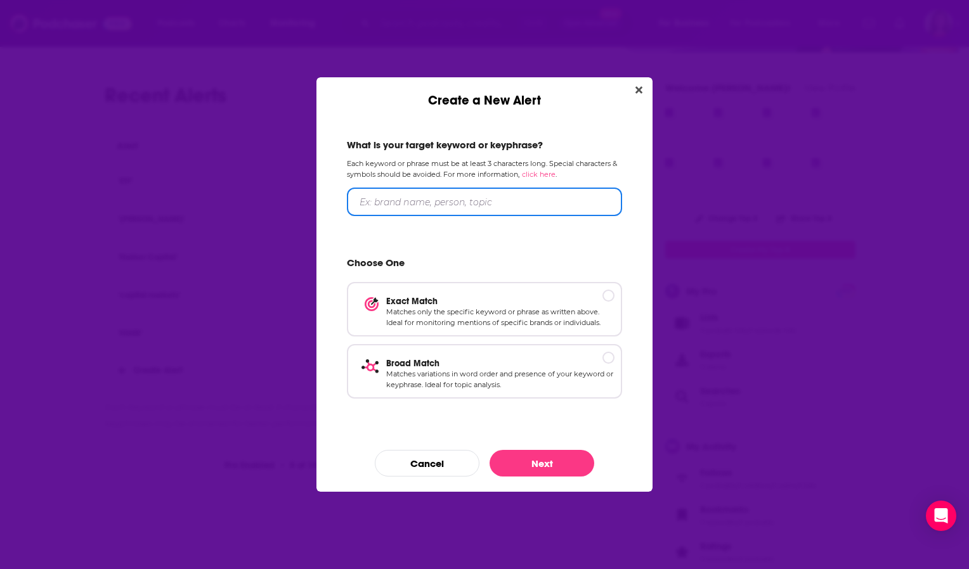
click at [420, 212] on input "Create a New Alert" at bounding box center [484, 202] width 275 height 29
type input "advisors"
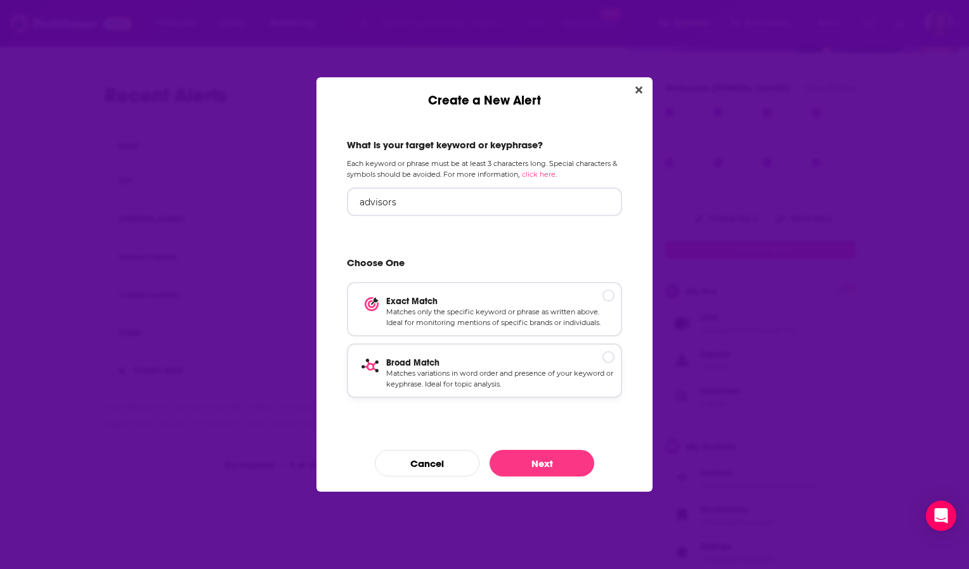
click at [404, 364] on p "Broad Match" at bounding box center [500, 363] width 228 height 11
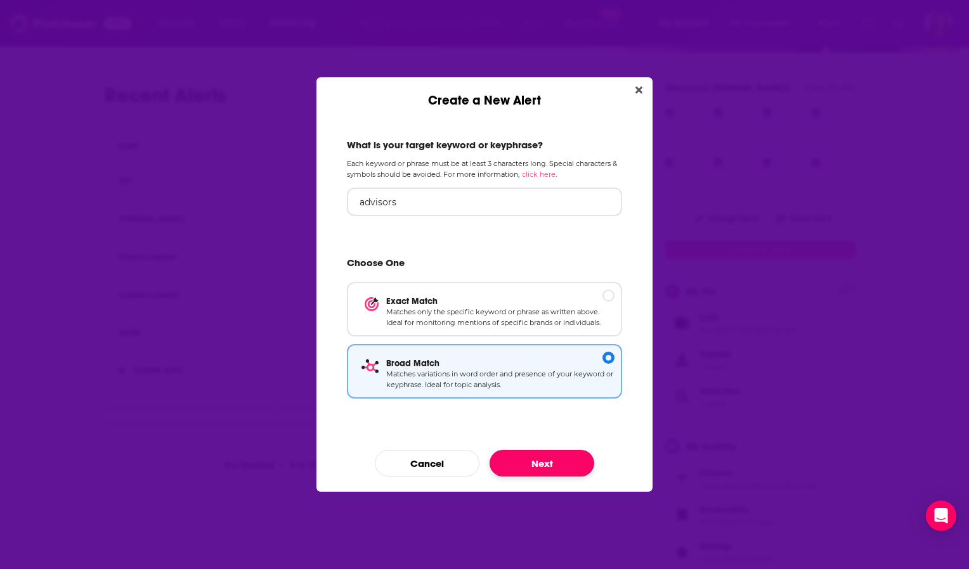
click at [513, 459] on button "Next" at bounding box center [541, 463] width 105 height 27
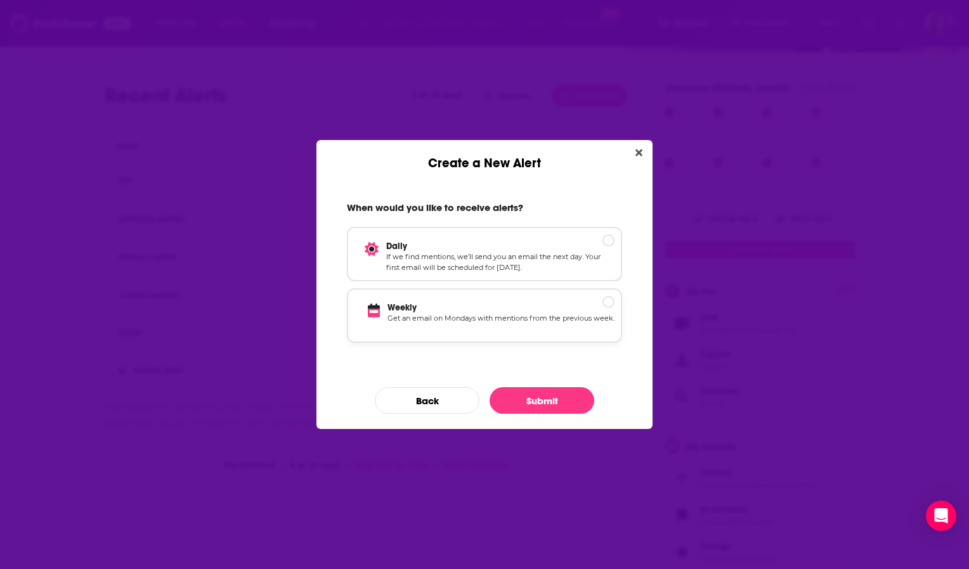
click at [423, 321] on p "Get an email on Mondays with mentions from the previous week." at bounding box center [500, 324] width 227 height 22
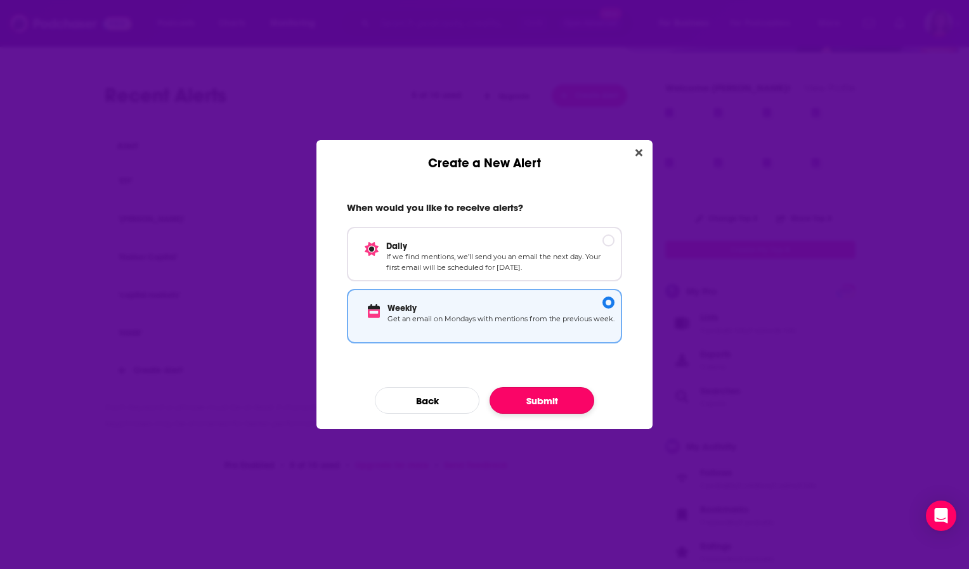
click at [536, 401] on button "Submit" at bounding box center [541, 400] width 105 height 27
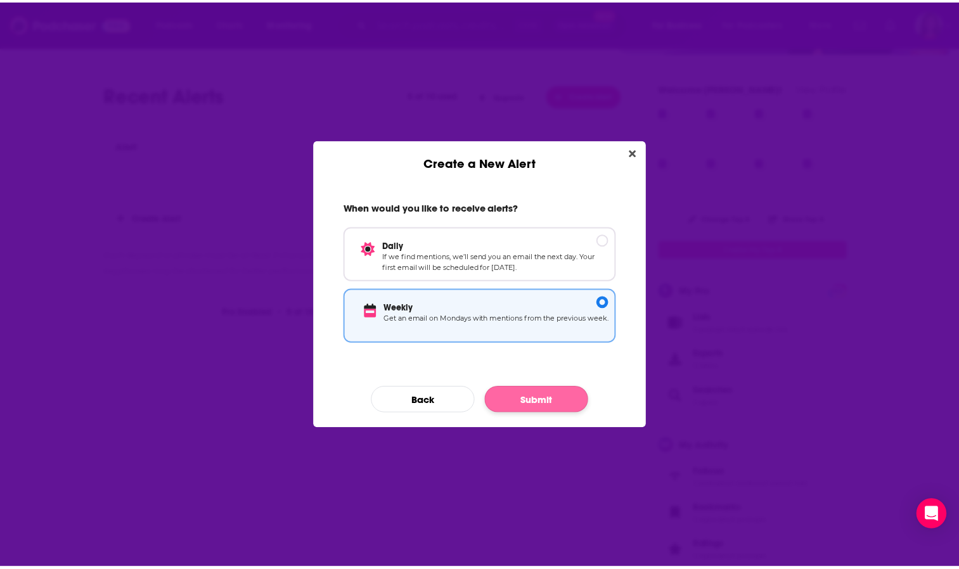
scroll to position [151, 0]
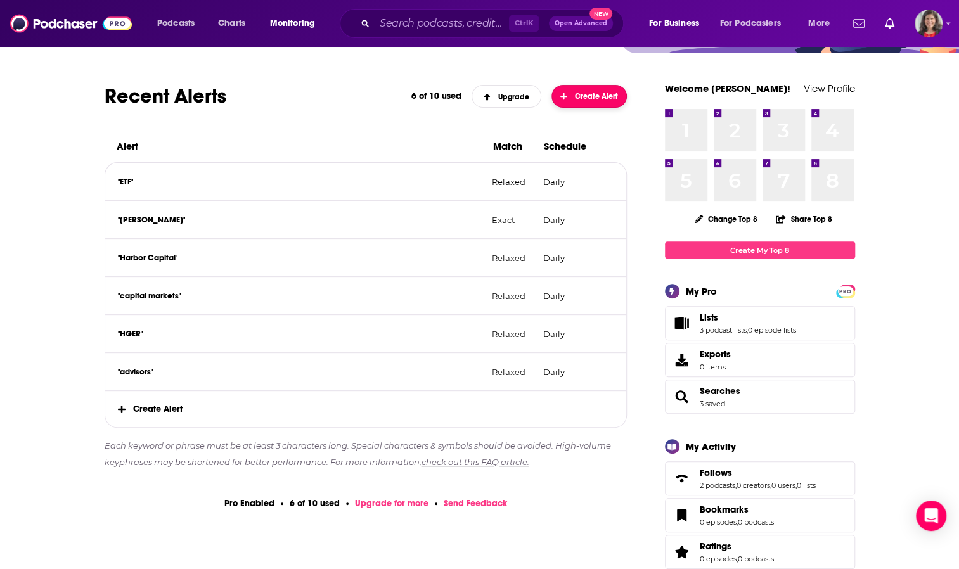
click at [583, 95] on span "Create Alert" at bounding box center [589, 96] width 58 height 9
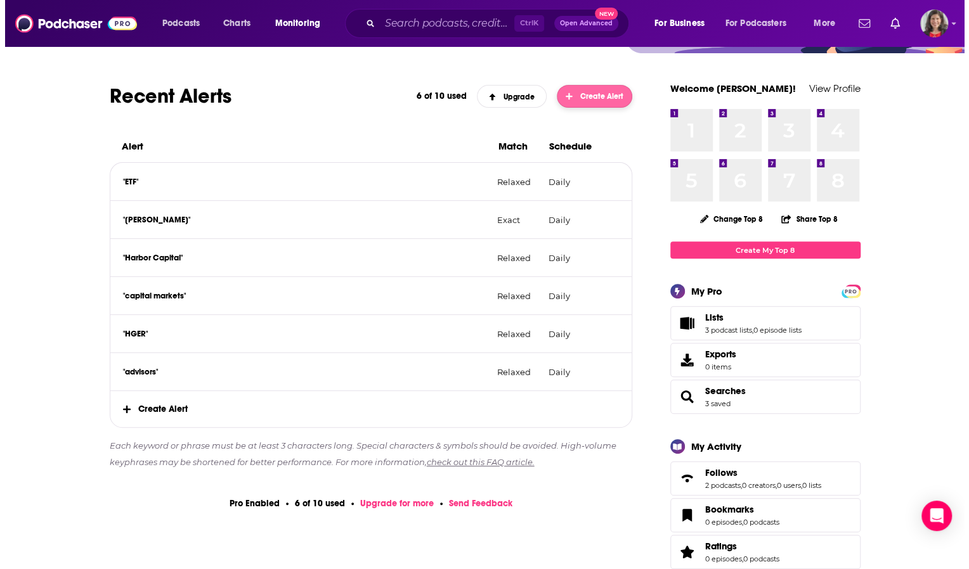
scroll to position [0, 0]
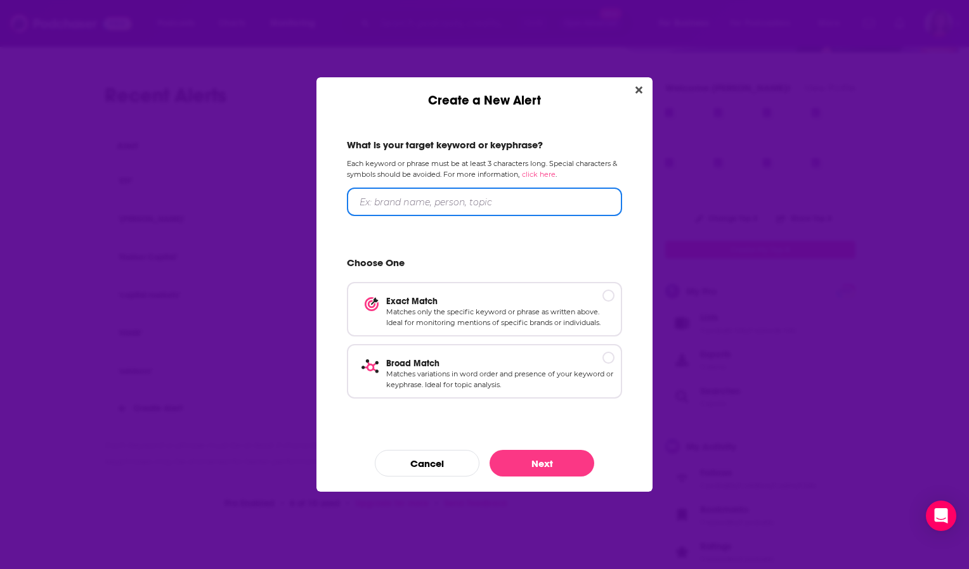
click at [499, 202] on input "Create a New Alert" at bounding box center [484, 202] width 275 height 29
type input "small caps"
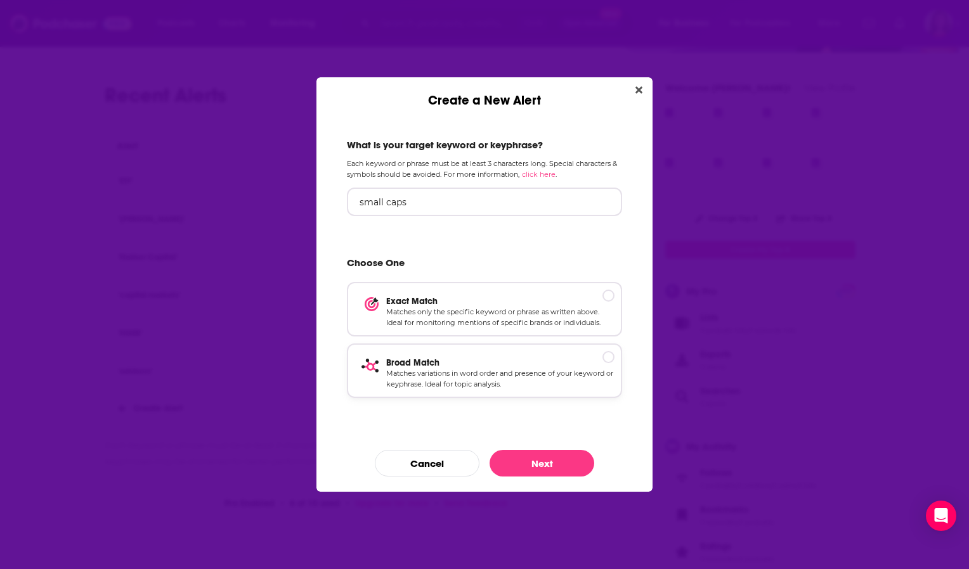
click at [419, 368] on p "Matches variations in word order and presence of your keyword or keyphrase. Ide…" at bounding box center [500, 379] width 228 height 22
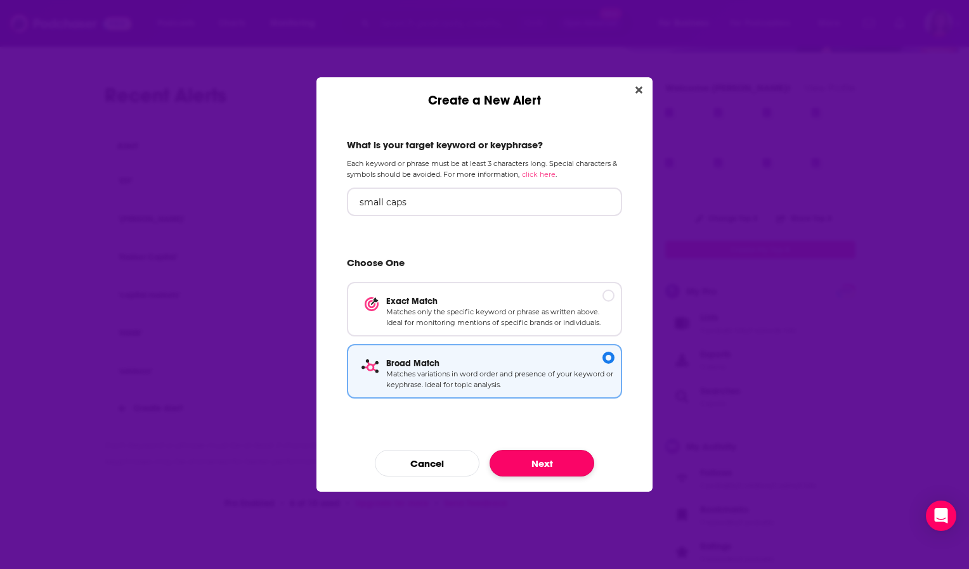
click at [536, 467] on button "Next" at bounding box center [541, 463] width 105 height 27
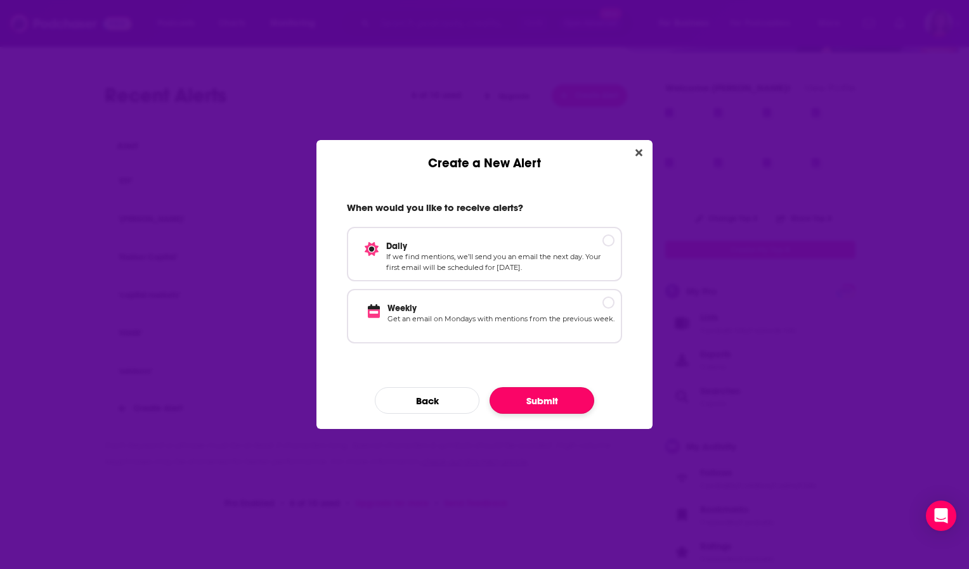
click at [549, 403] on button "Submit" at bounding box center [541, 400] width 105 height 27
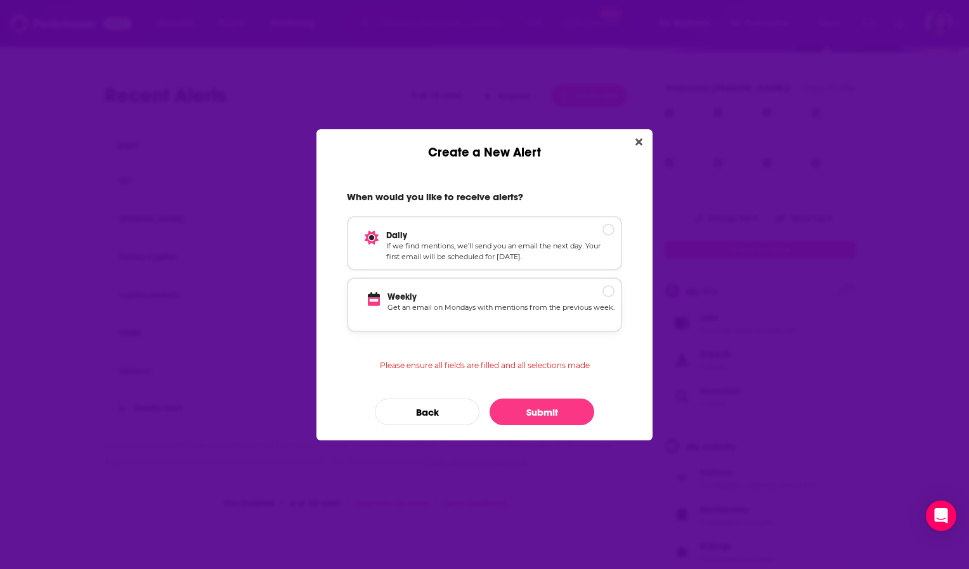
click at [496, 298] on p "Weekly" at bounding box center [500, 297] width 227 height 11
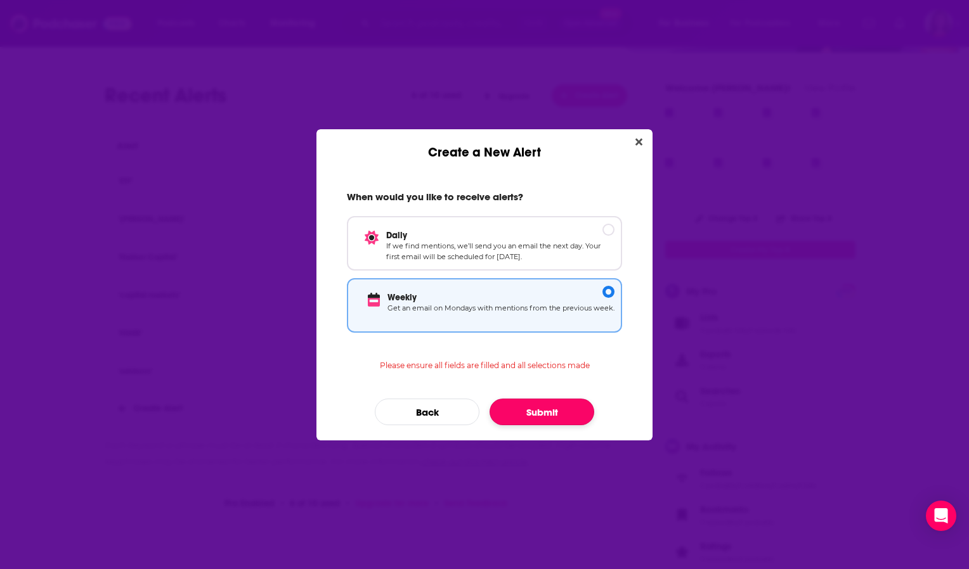
click at [535, 408] on button "Submit" at bounding box center [541, 412] width 105 height 27
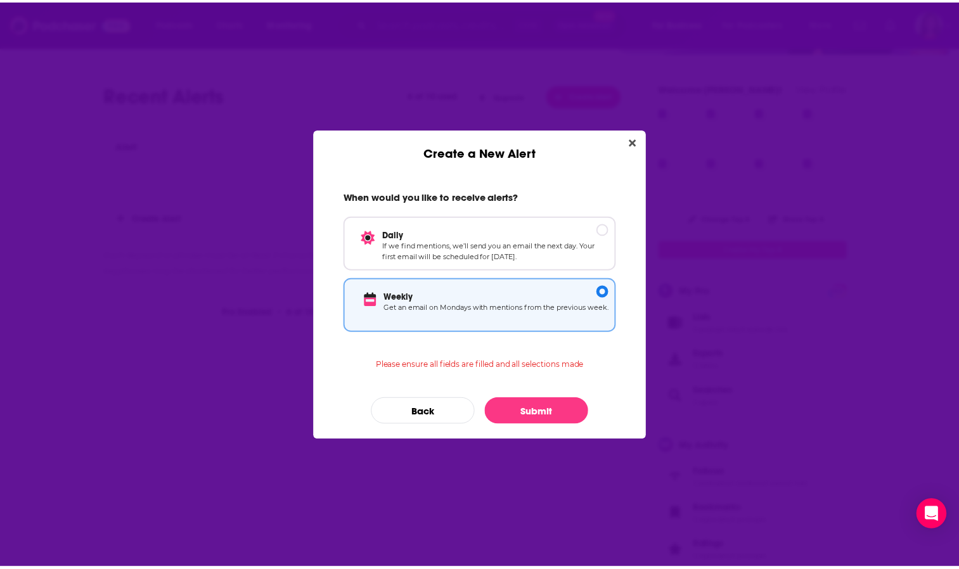
scroll to position [151, 0]
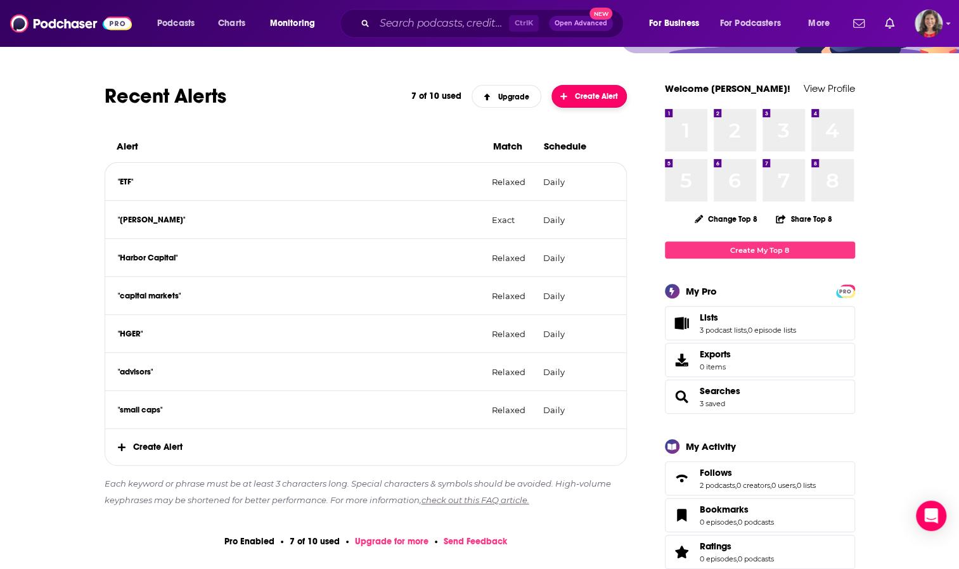
click at [596, 92] on span "Create Alert" at bounding box center [589, 96] width 58 height 9
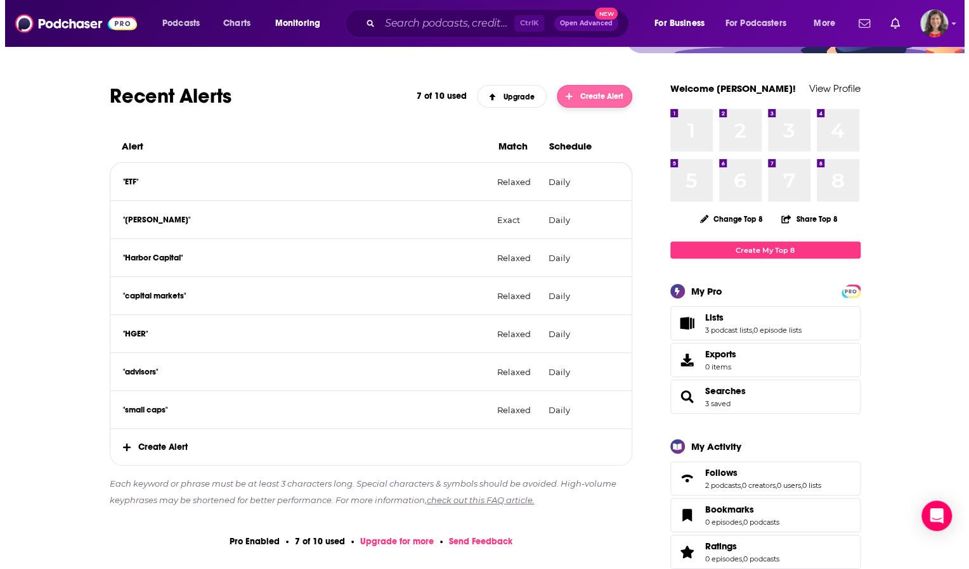
scroll to position [0, 0]
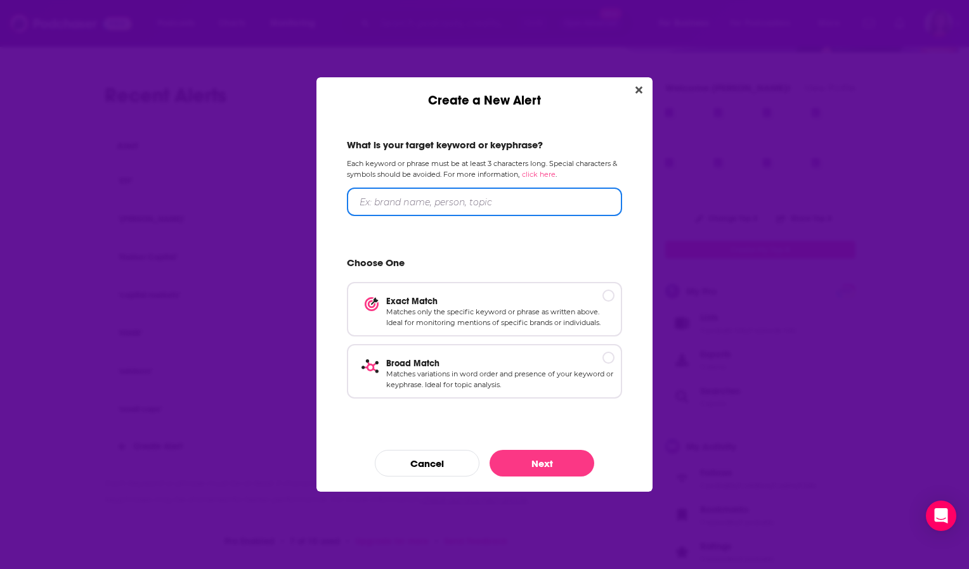
click at [452, 202] on input "Create a New Alert" at bounding box center [484, 202] width 275 height 29
type input "fixed income"
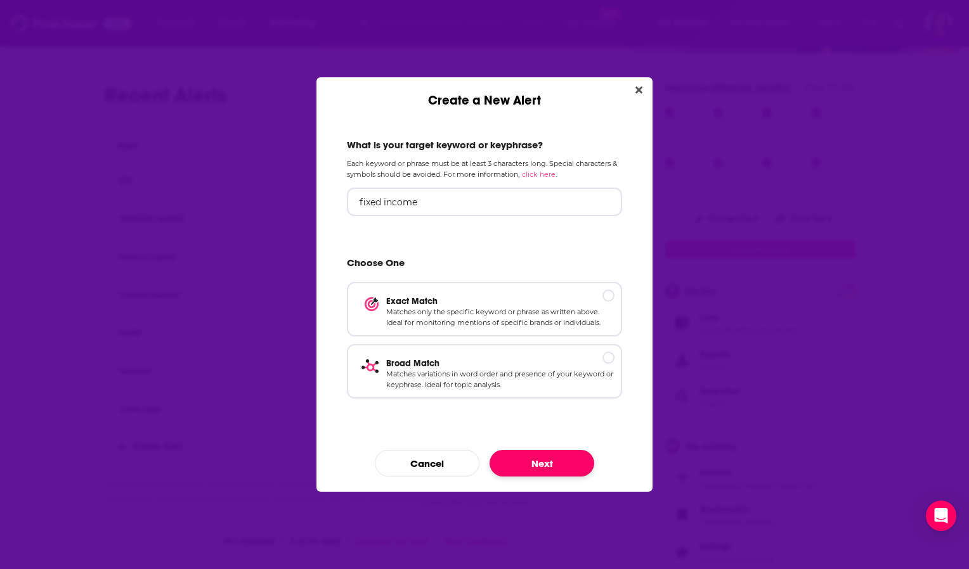
click at [562, 465] on button "Next" at bounding box center [541, 463] width 105 height 27
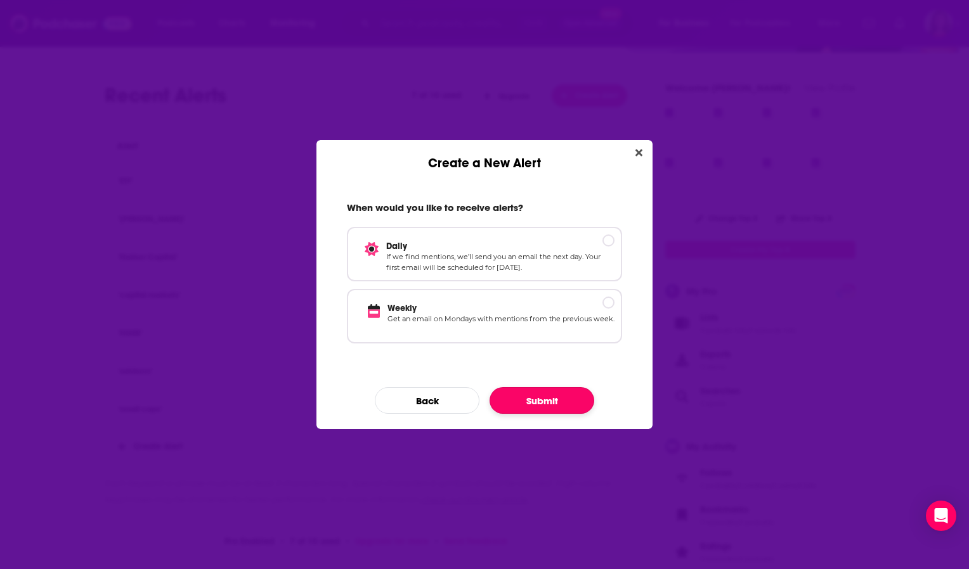
click at [553, 406] on button "Submit" at bounding box center [541, 400] width 105 height 27
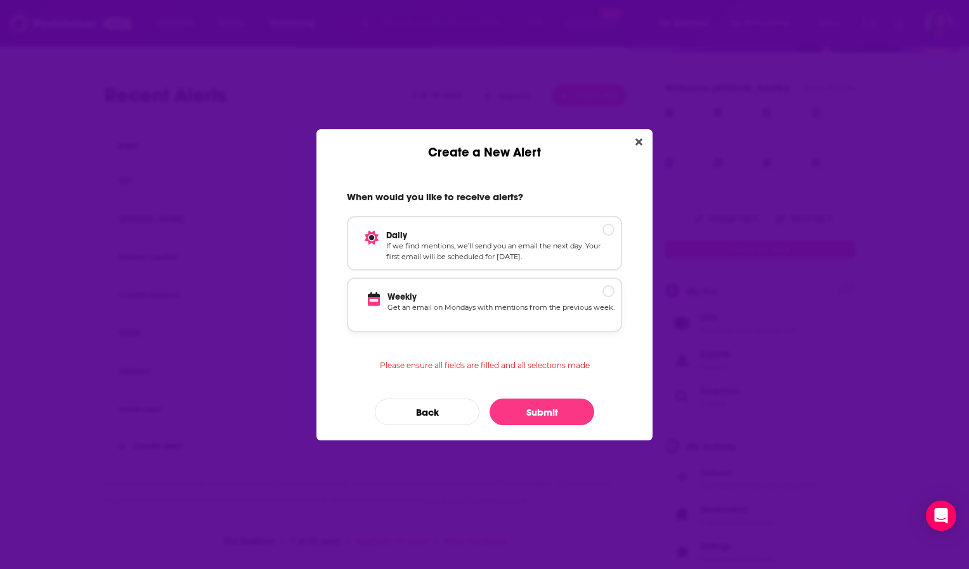
click at [505, 300] on p "Weekly" at bounding box center [500, 297] width 227 height 11
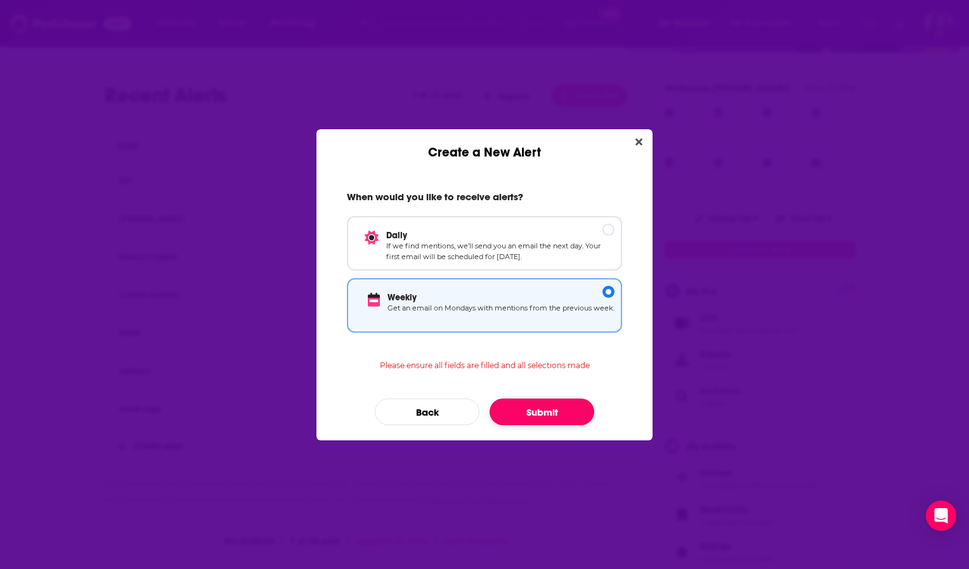
click at [543, 411] on button "Submit" at bounding box center [541, 412] width 105 height 27
click at [543, 409] on button "Submit" at bounding box center [541, 412] width 105 height 27
click at [537, 307] on p "Get an email on Mondays with mentions from the previous week." at bounding box center [500, 313] width 227 height 22
click at [548, 413] on button "Submit" at bounding box center [541, 412] width 105 height 27
click at [635, 139] on icon "Close" at bounding box center [638, 141] width 7 height 7
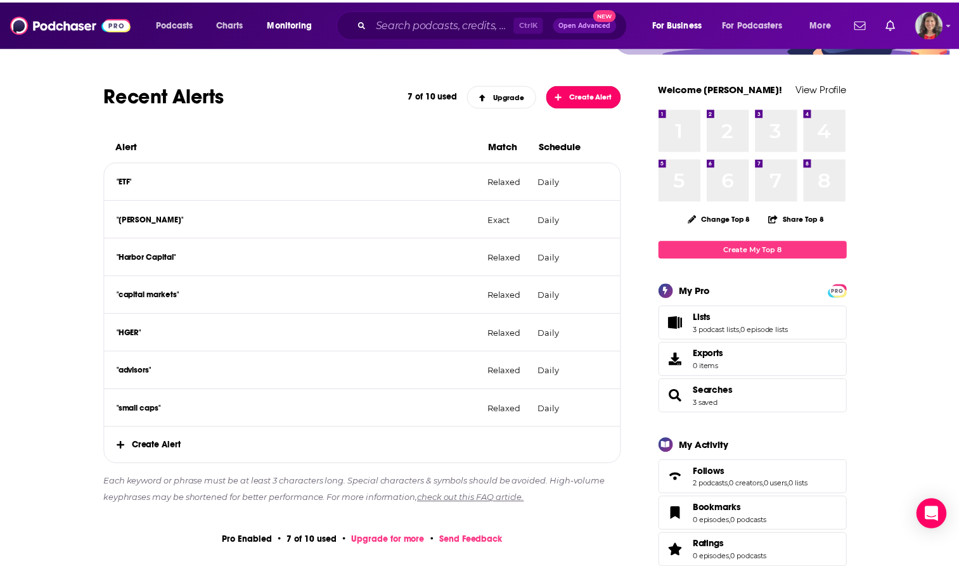
scroll to position [151, 0]
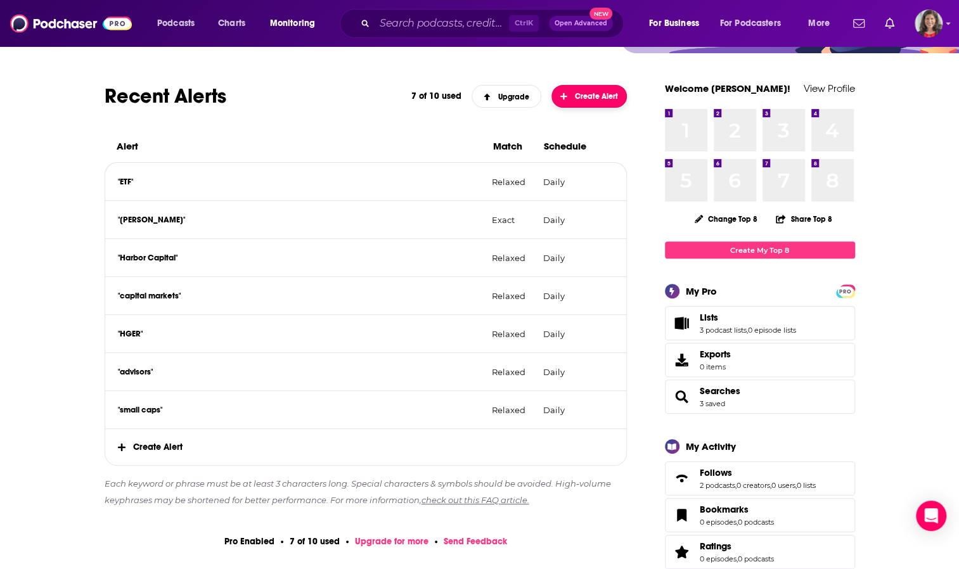
click at [588, 96] on span "Create Alert" at bounding box center [589, 96] width 58 height 9
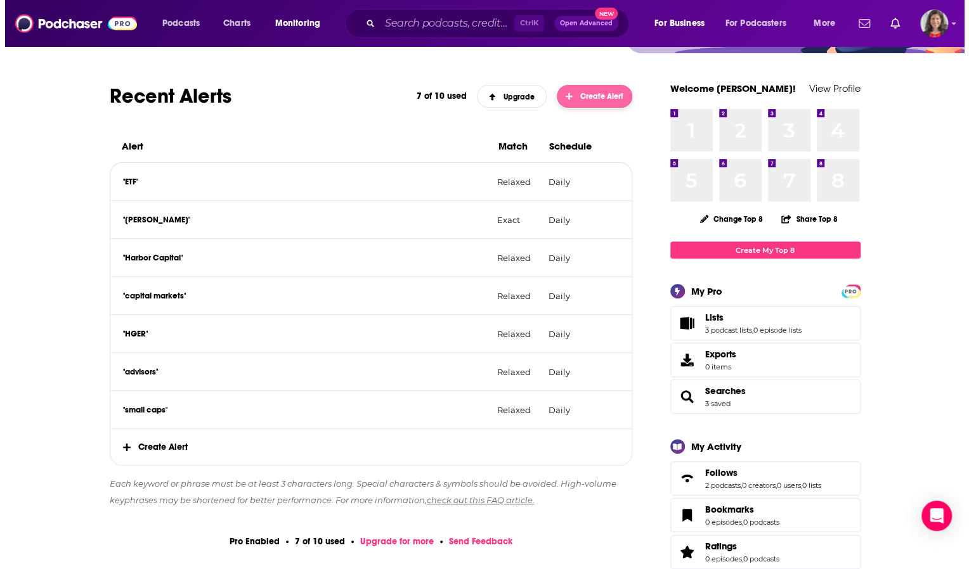
scroll to position [0, 0]
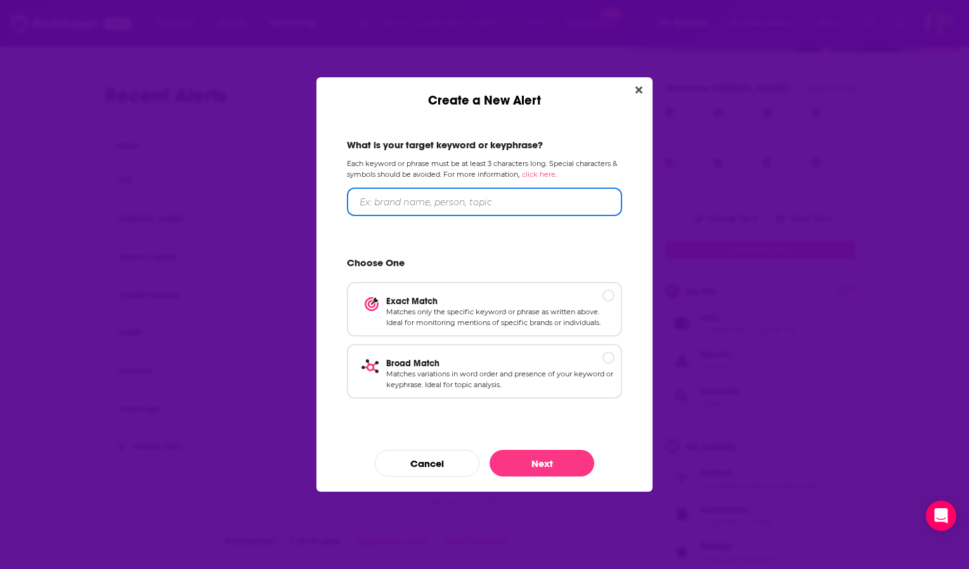
click at [468, 207] on input "Create a New Alert" at bounding box center [484, 202] width 275 height 29
type input "fixed income"
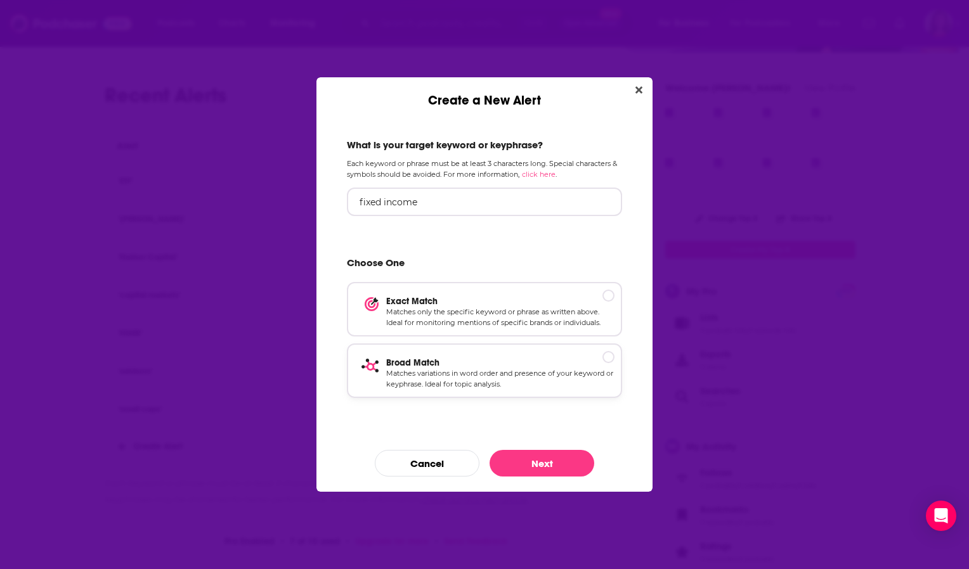
click at [412, 366] on p "Broad Match" at bounding box center [500, 363] width 228 height 11
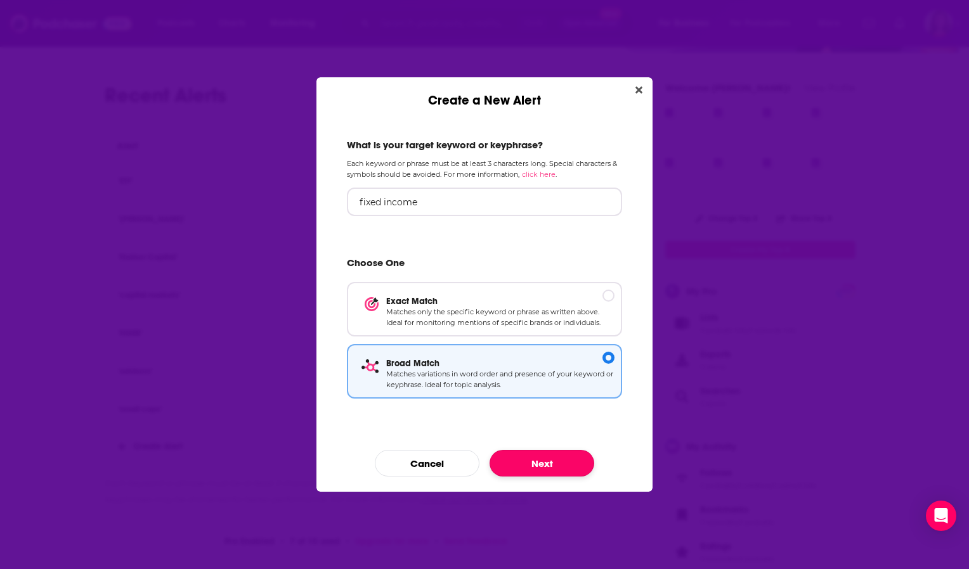
click at [532, 464] on button "Next" at bounding box center [541, 463] width 105 height 27
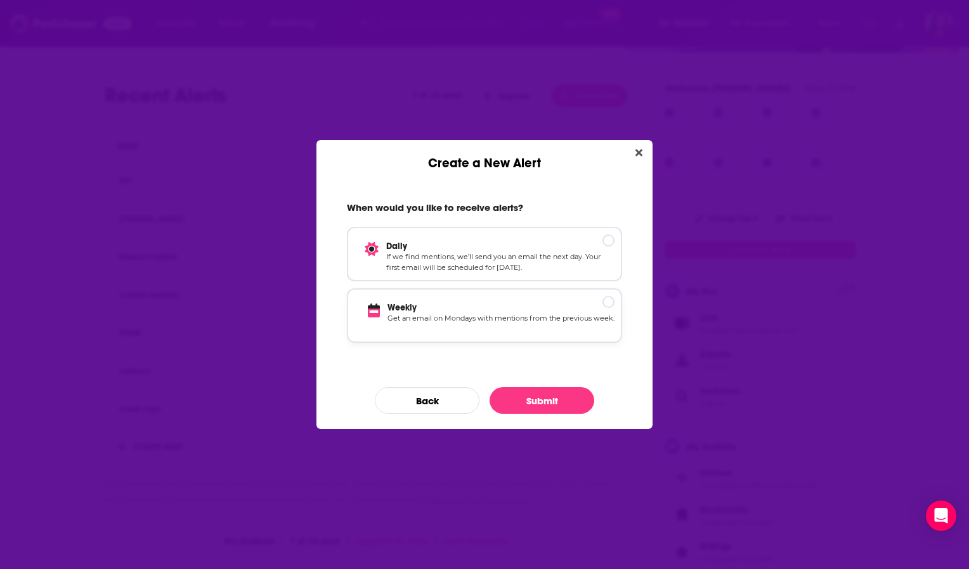
click at [487, 321] on p "Get an email on Mondays with mentions from the previous week." at bounding box center [500, 324] width 227 height 22
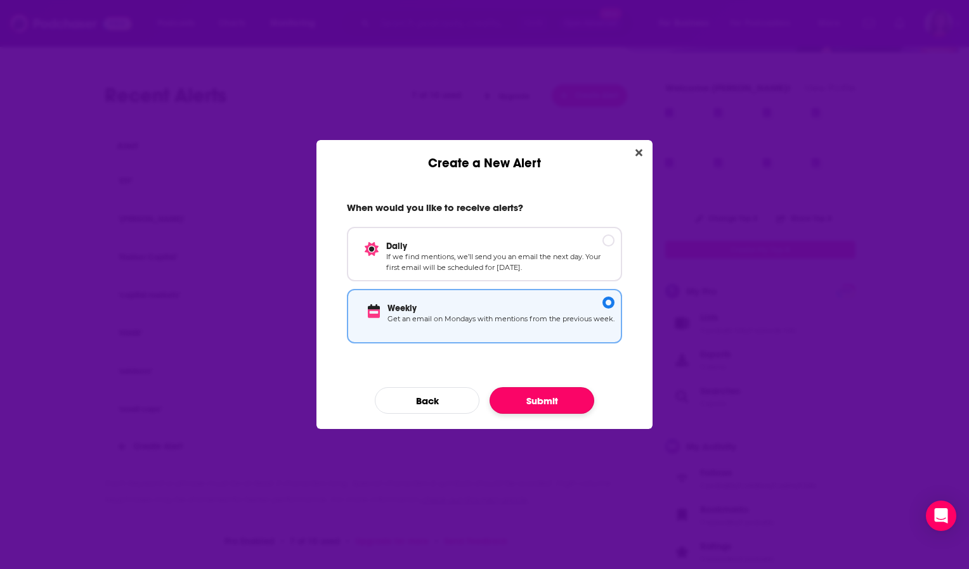
click at [552, 403] on button "Submit" at bounding box center [541, 400] width 105 height 27
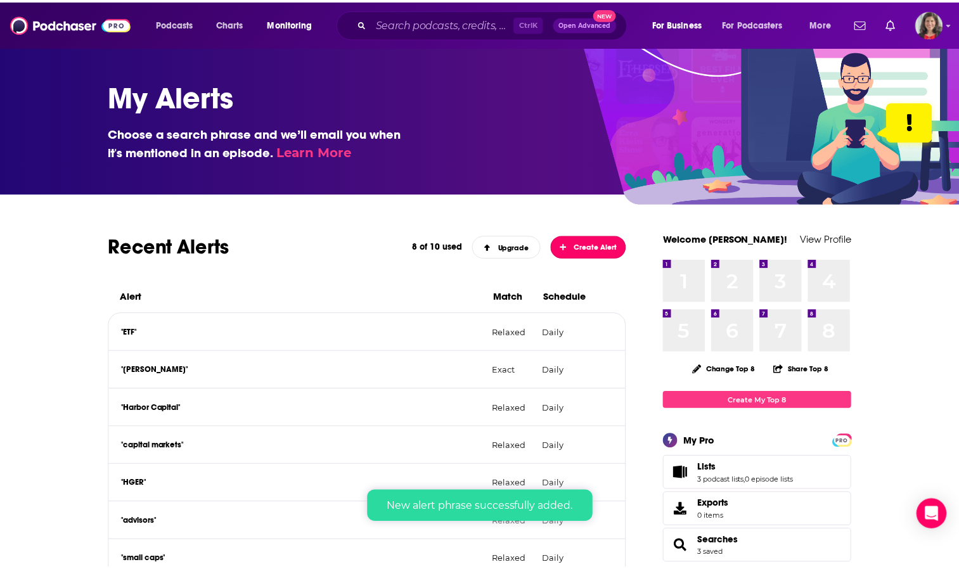
scroll to position [151, 0]
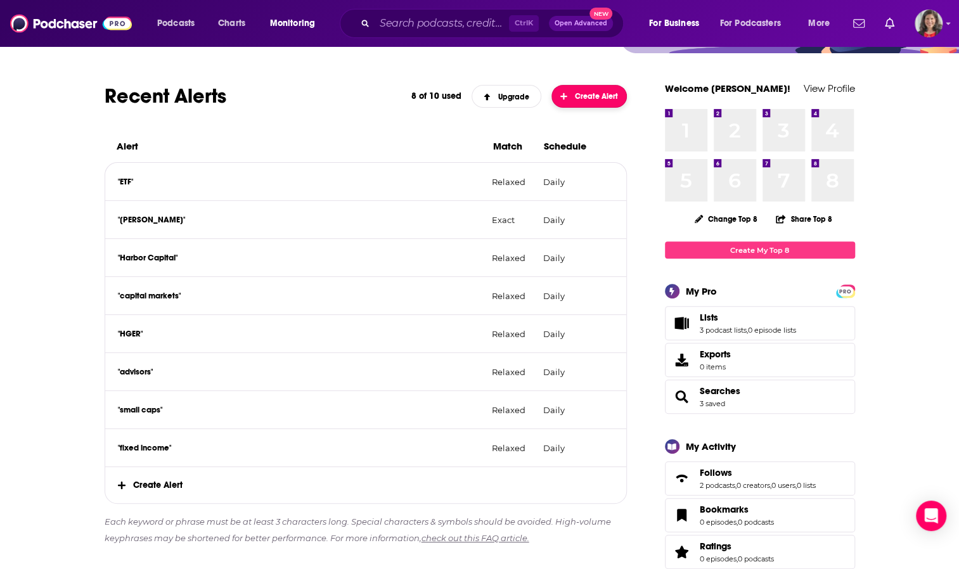
click at [600, 92] on span "Create Alert" at bounding box center [589, 96] width 58 height 9
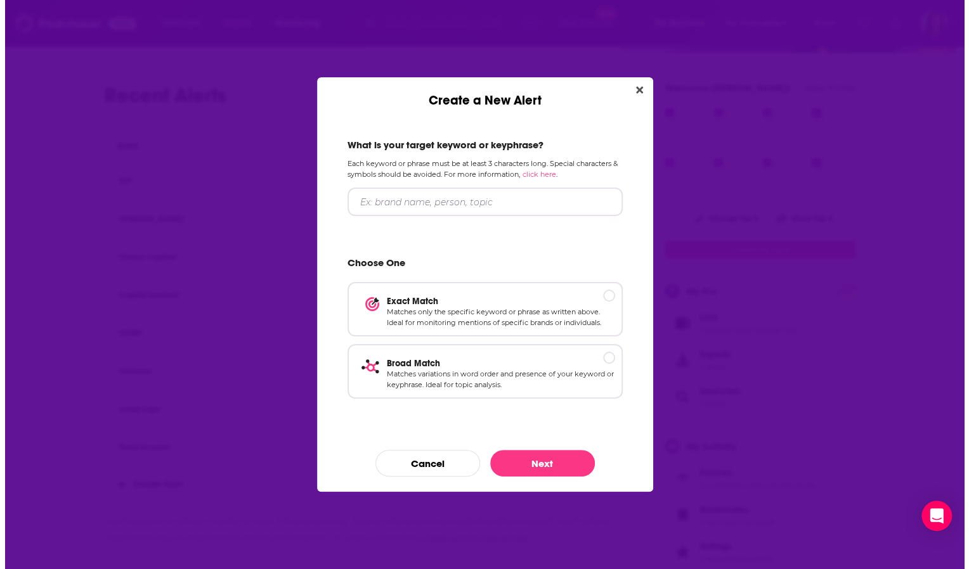
scroll to position [0, 0]
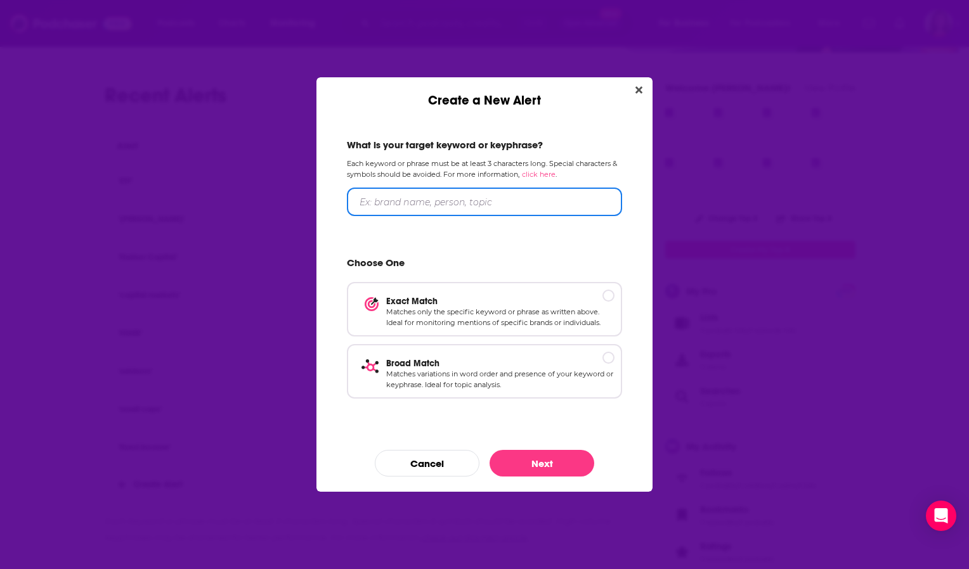
click at [480, 197] on input "Create a New Alert" at bounding box center [484, 202] width 275 height 29
type input "rates, economy"
click at [432, 368] on p "Broad Match" at bounding box center [500, 363] width 228 height 11
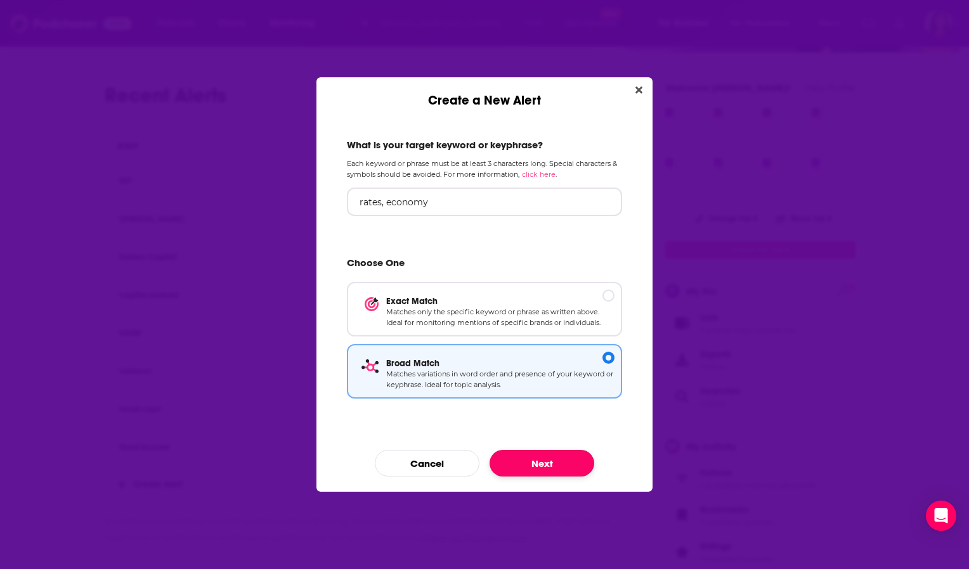
click at [521, 461] on button "Next" at bounding box center [541, 463] width 105 height 27
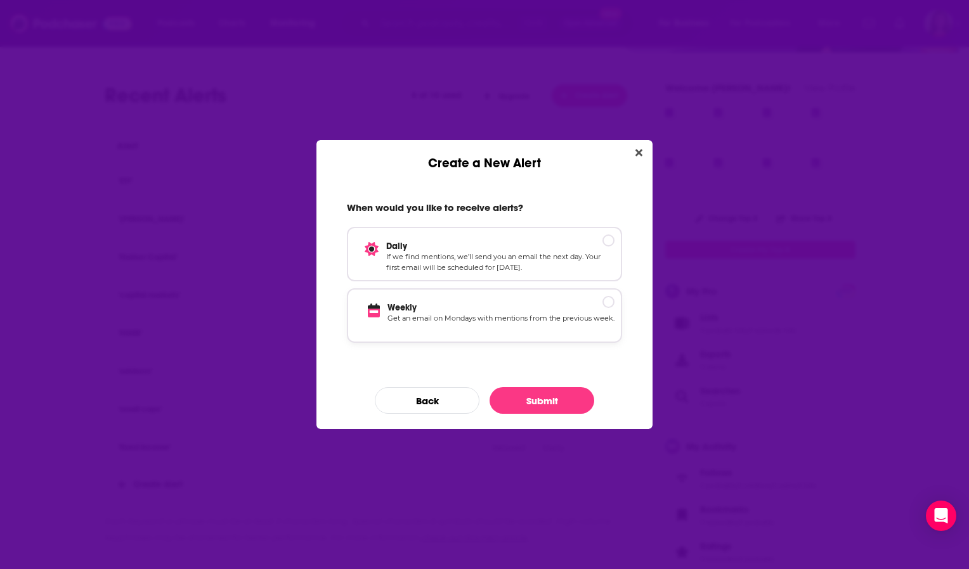
click at [468, 302] on p "Weekly" at bounding box center [500, 307] width 227 height 11
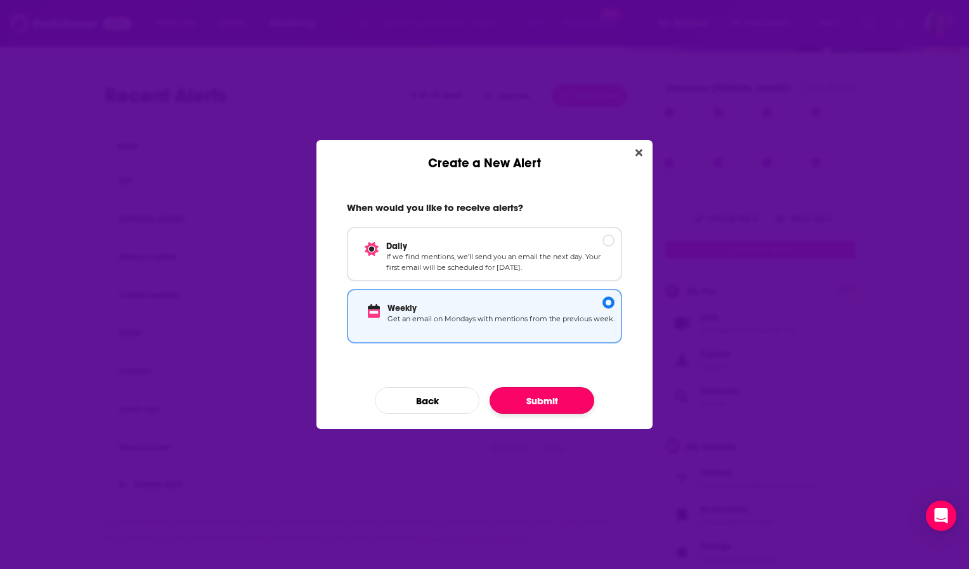
click at [550, 398] on button "Submit" at bounding box center [541, 400] width 105 height 27
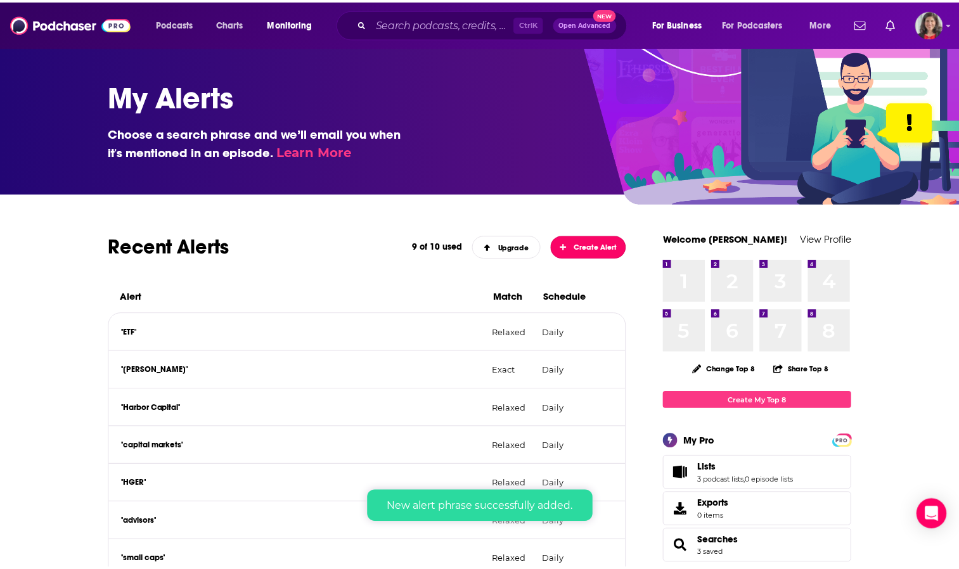
scroll to position [151, 0]
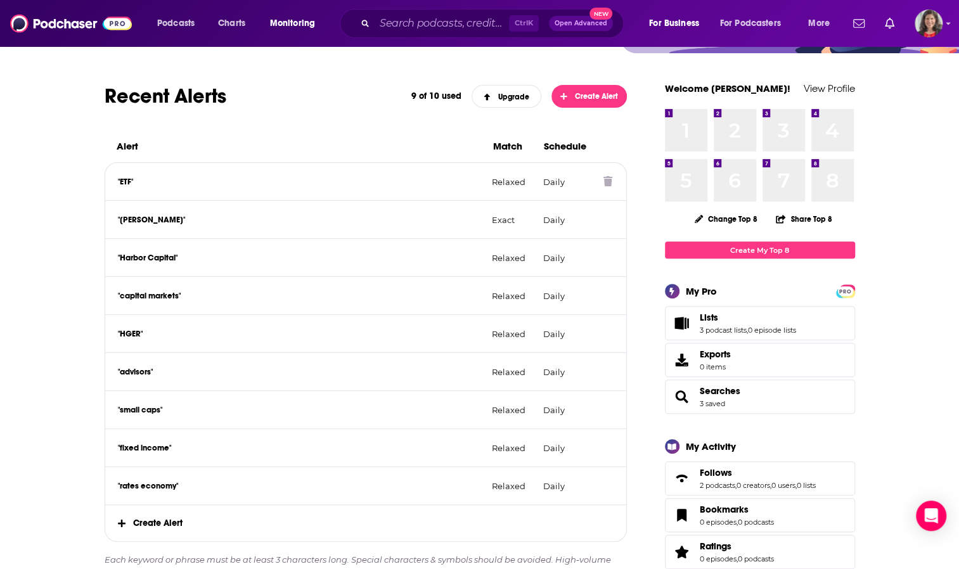
click at [610, 177] on icon at bounding box center [607, 181] width 9 height 10
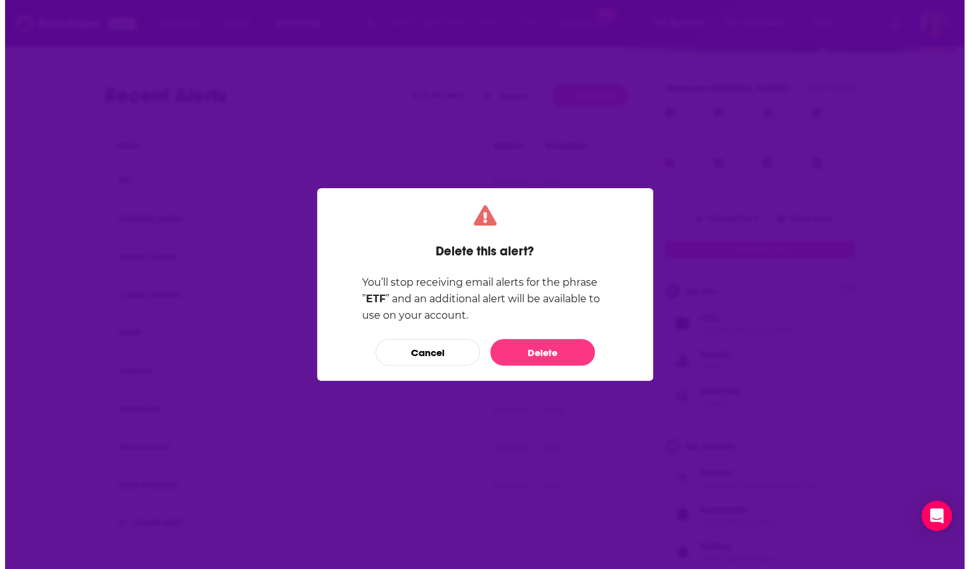
scroll to position [0, 0]
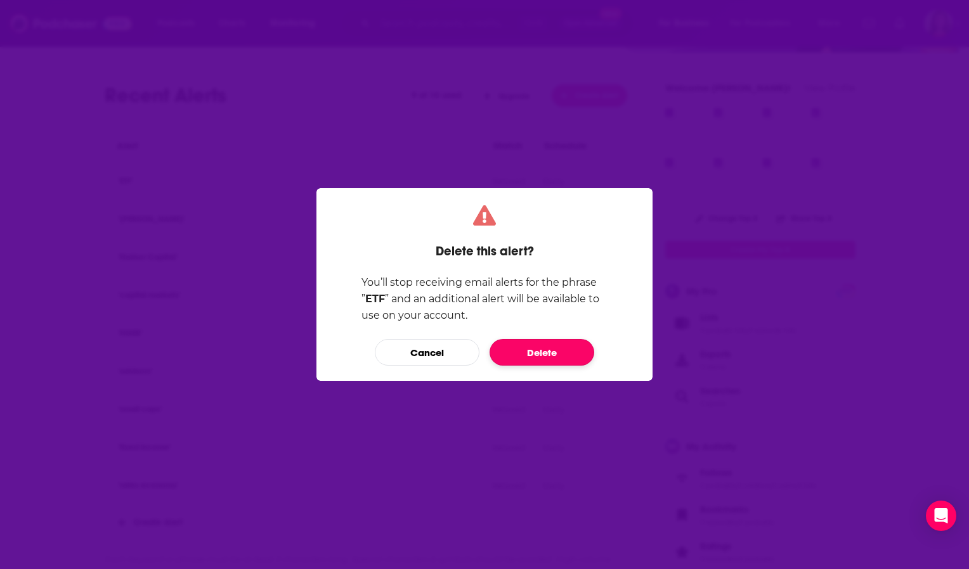
click at [541, 349] on button "Delete" at bounding box center [541, 352] width 105 height 27
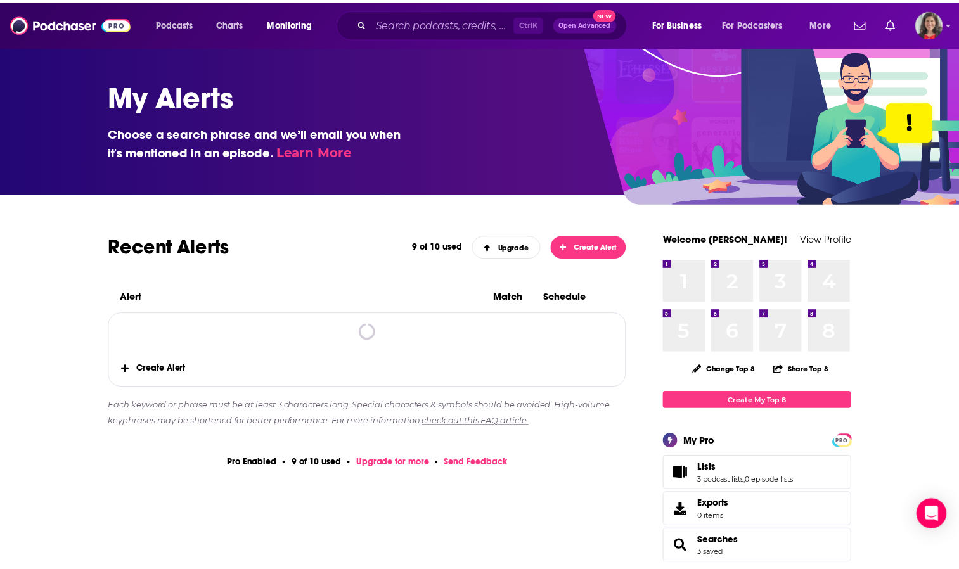
scroll to position [151, 0]
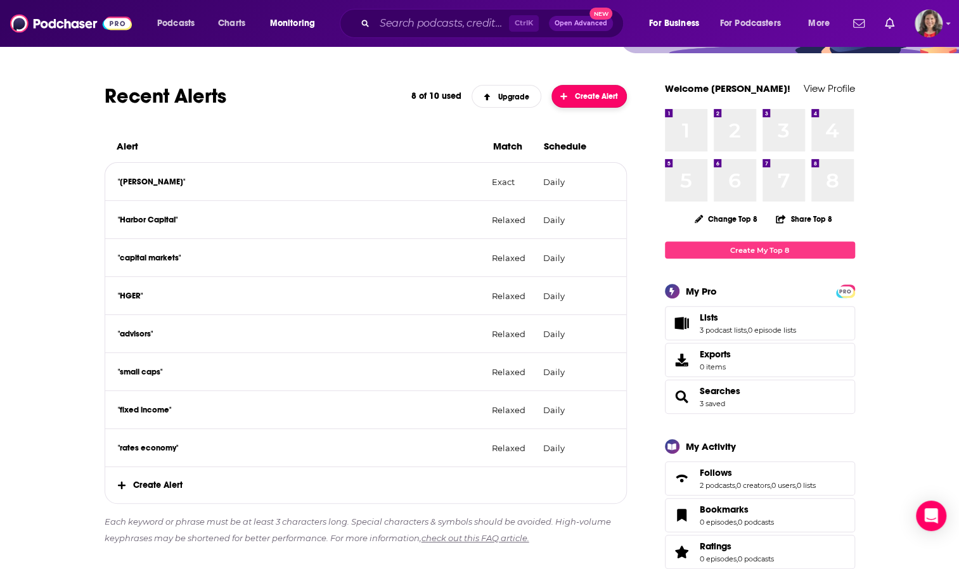
click at [565, 97] on icon "button" at bounding box center [563, 97] width 7 height 8
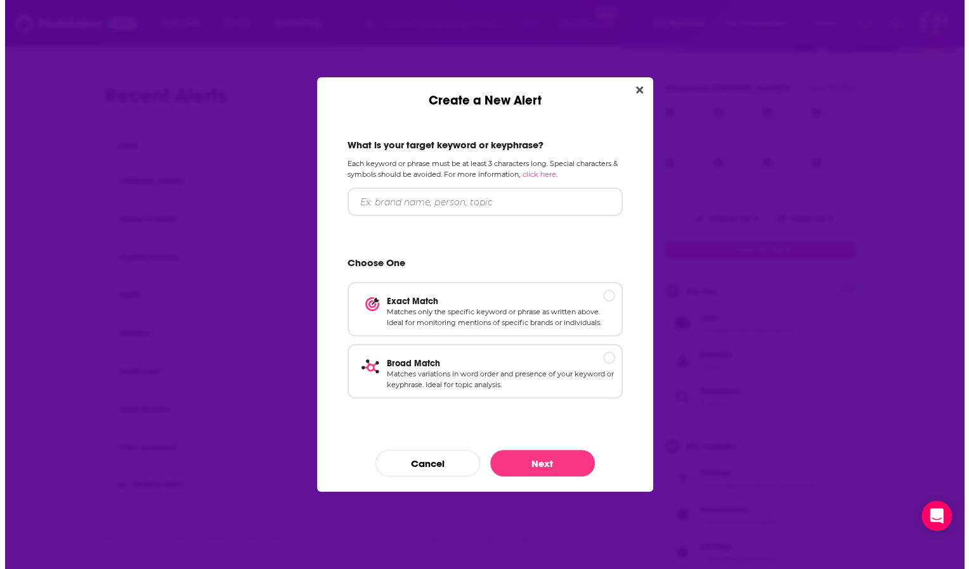
scroll to position [0, 0]
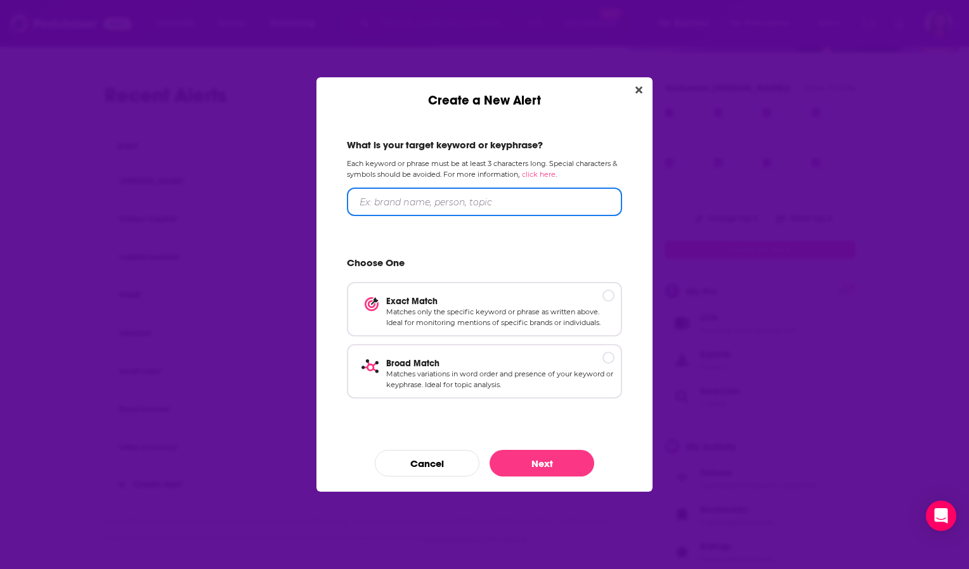
click at [435, 200] on input "Create a New Alert" at bounding box center [484, 202] width 275 height 29
type input "active ETFs"
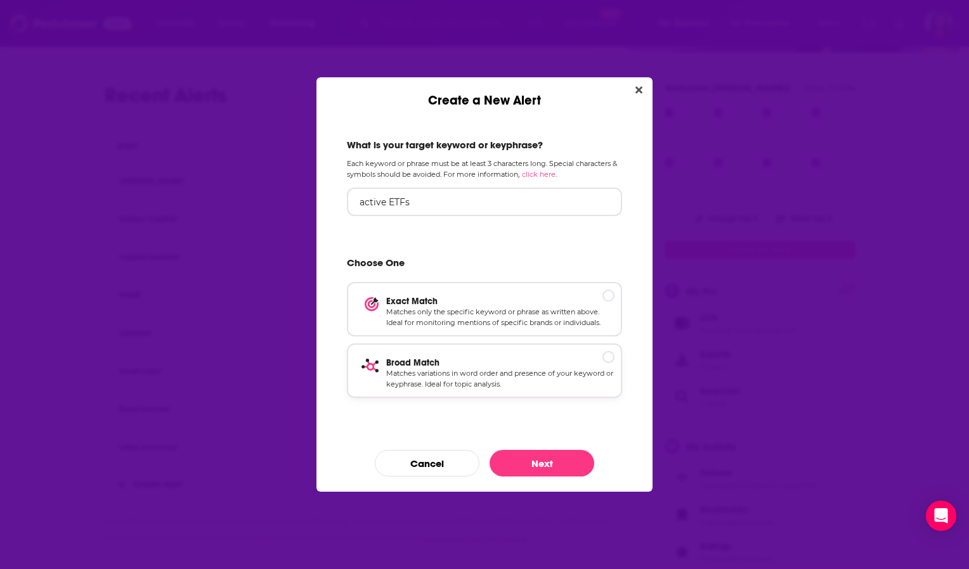
click at [413, 364] on p "Broad Match" at bounding box center [500, 363] width 228 height 11
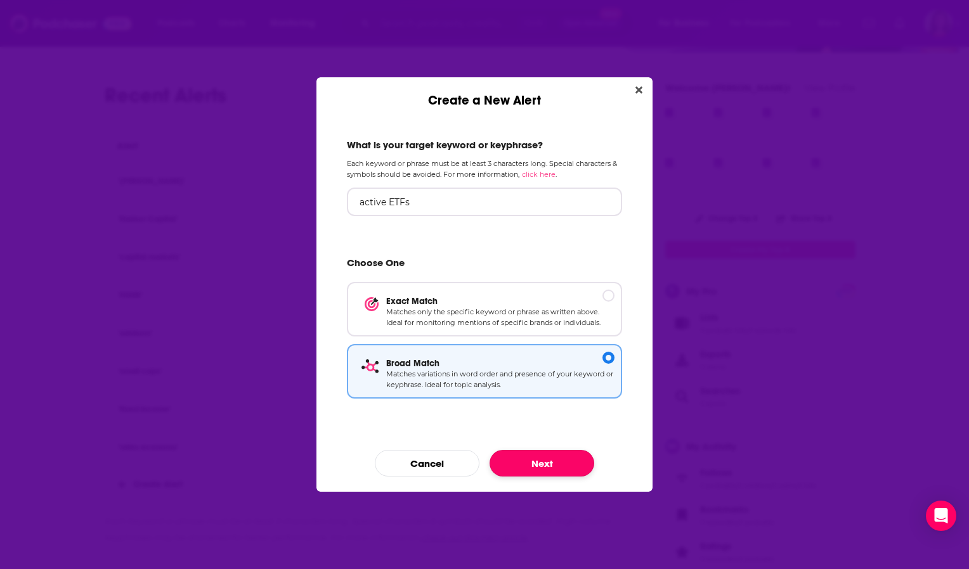
click at [527, 463] on button "Next" at bounding box center [541, 463] width 105 height 27
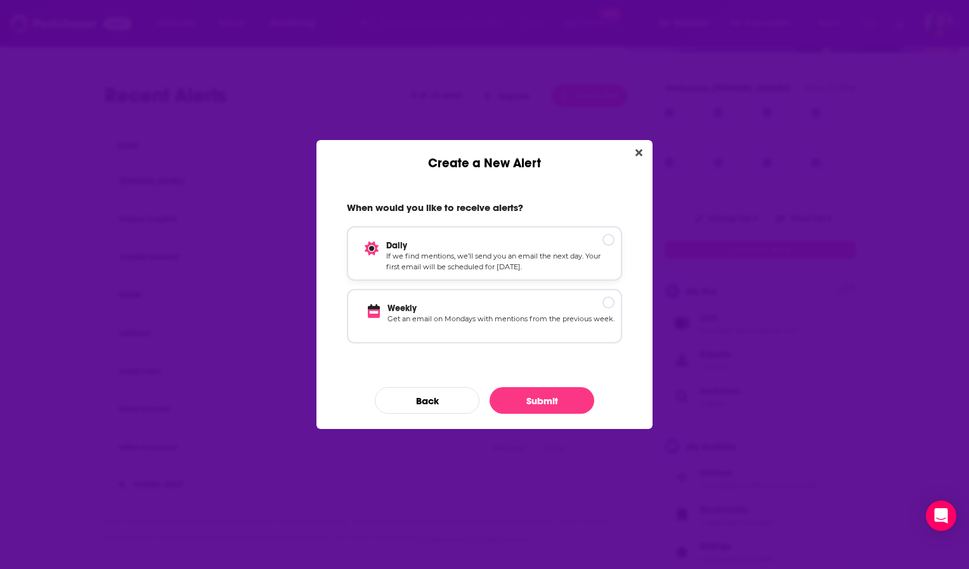
click at [467, 248] on p "Daily" at bounding box center [500, 245] width 228 height 11
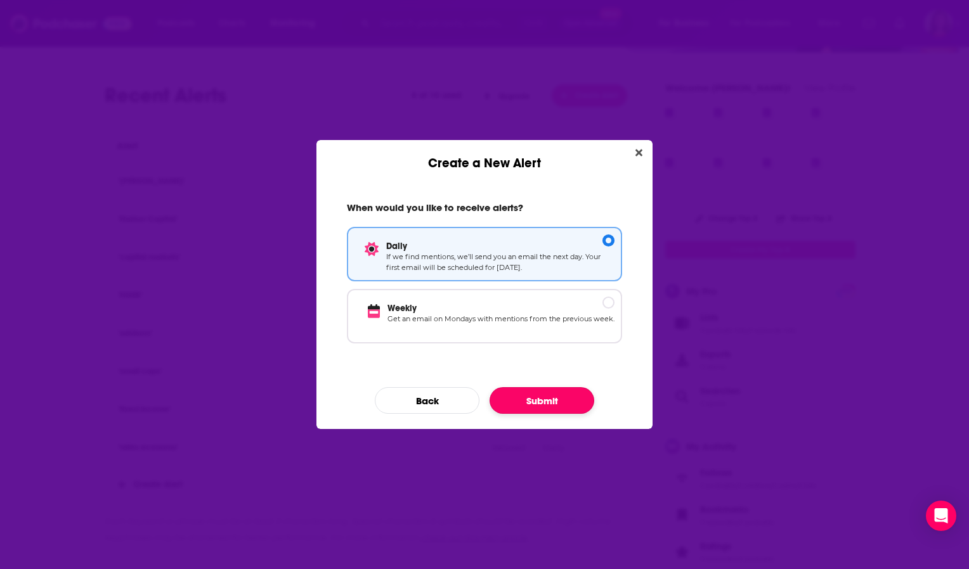
click at [544, 399] on button "Submit" at bounding box center [541, 400] width 105 height 27
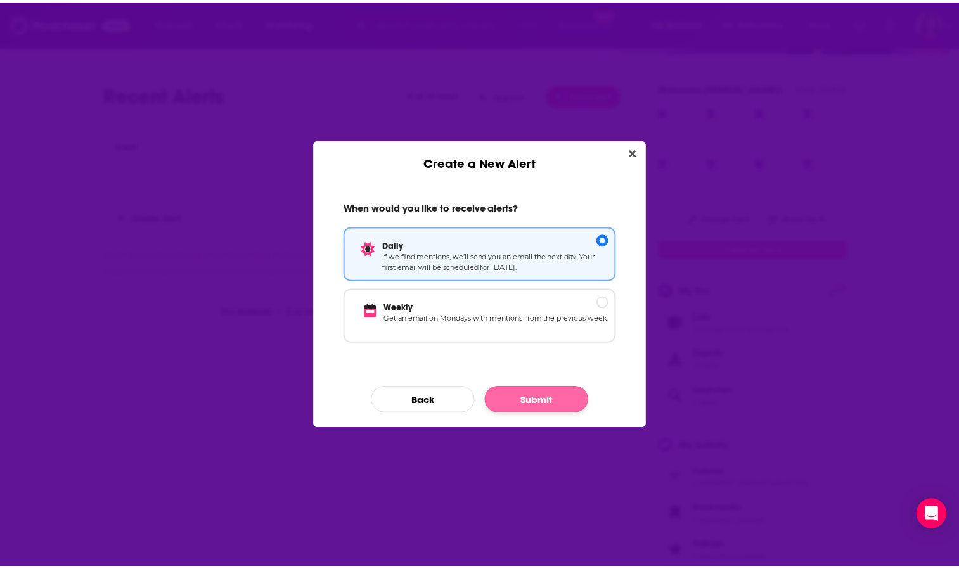
scroll to position [151, 0]
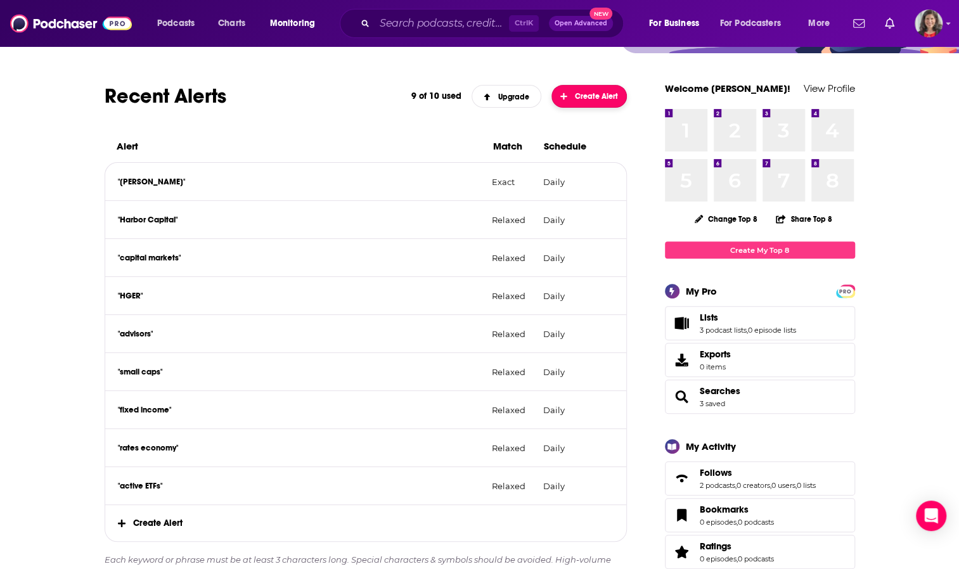
click at [586, 93] on span "Create Alert" at bounding box center [589, 96] width 58 height 9
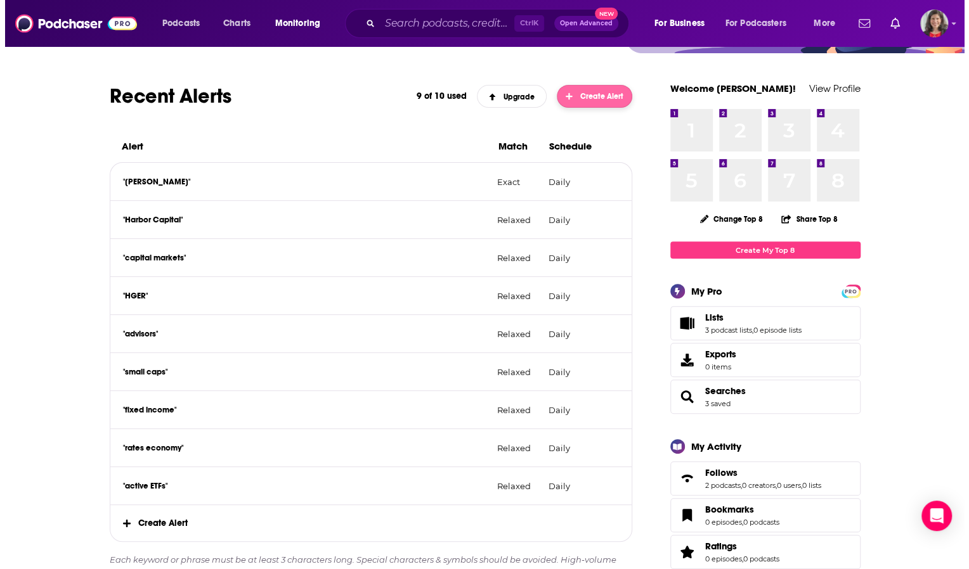
scroll to position [0, 0]
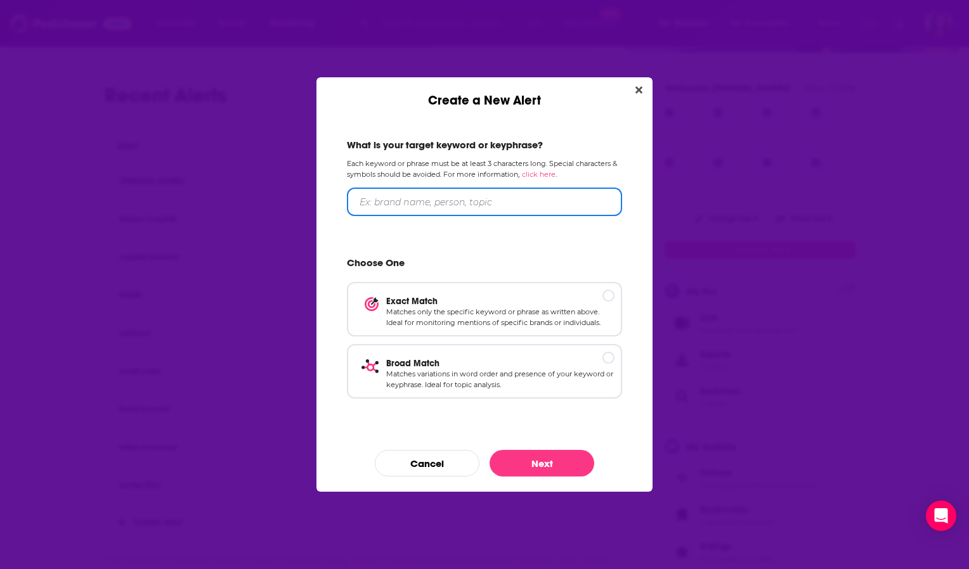
click at [482, 197] on input "Create a New Alert" at bounding box center [484, 202] width 275 height 29
type input "investments, finance"
click at [422, 371] on p "Matches variations in word order and presence of your keyword or keyphrase. Ide…" at bounding box center [500, 379] width 228 height 22
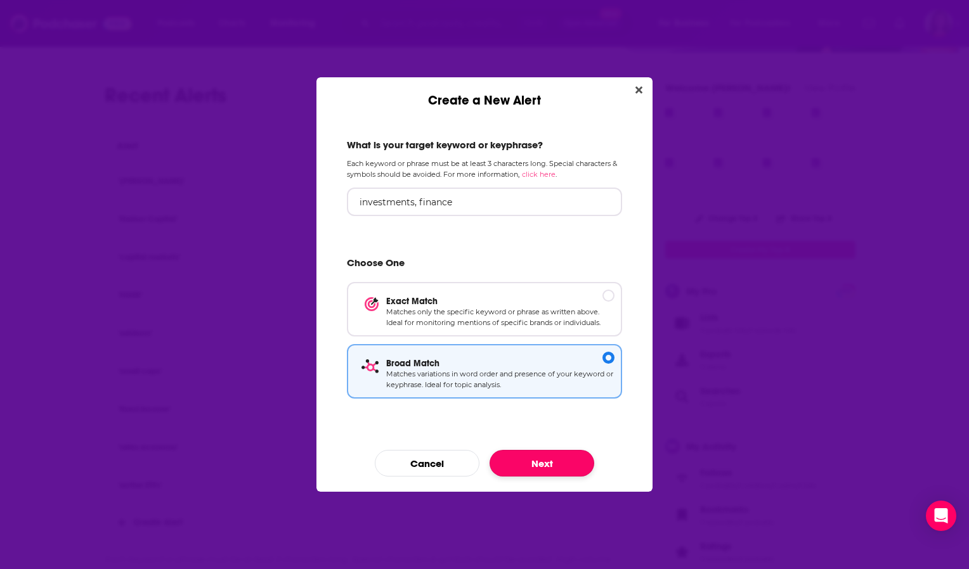
click at [561, 467] on button "Next" at bounding box center [541, 463] width 105 height 27
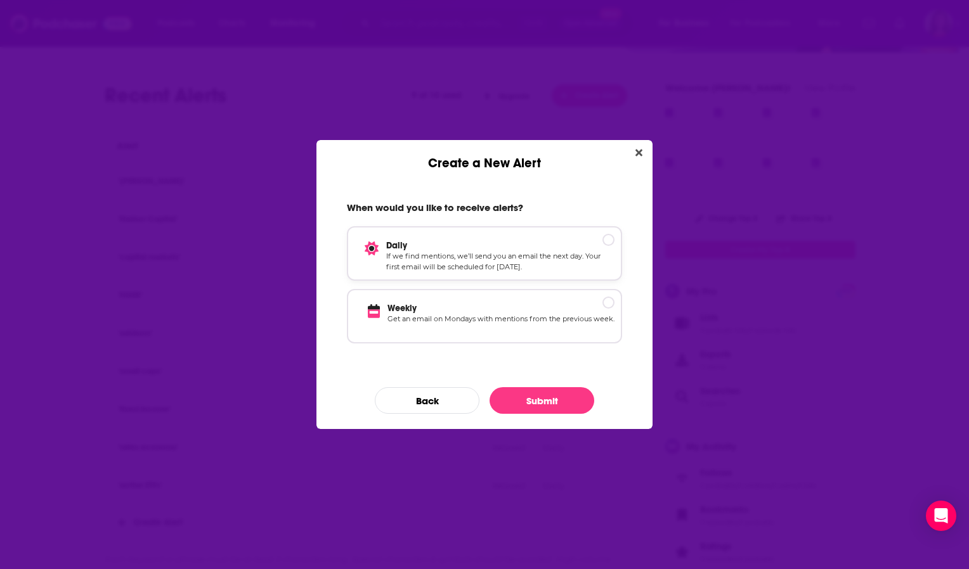
click at [498, 247] on p "Daily" at bounding box center [500, 245] width 228 height 11
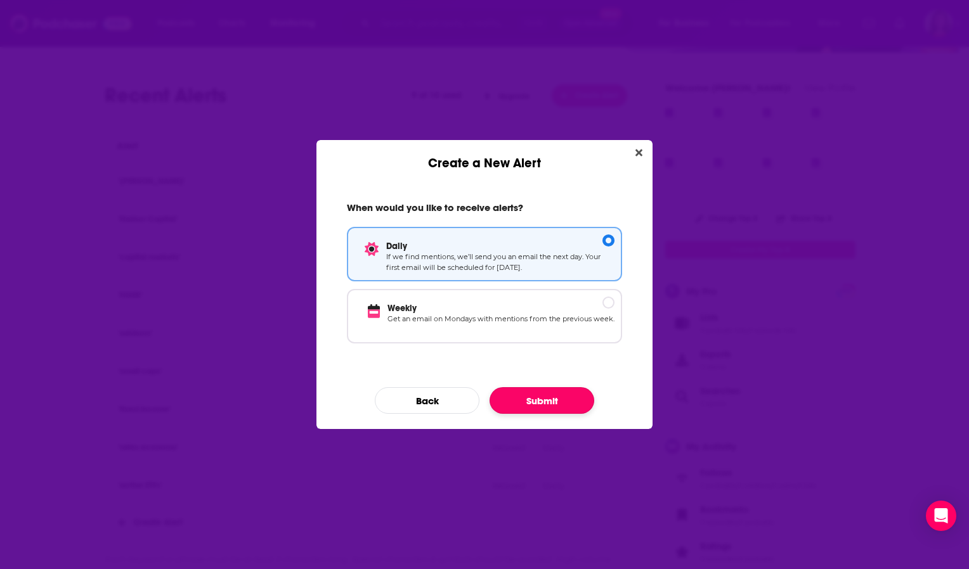
click at [544, 404] on button "Submit" at bounding box center [541, 400] width 105 height 27
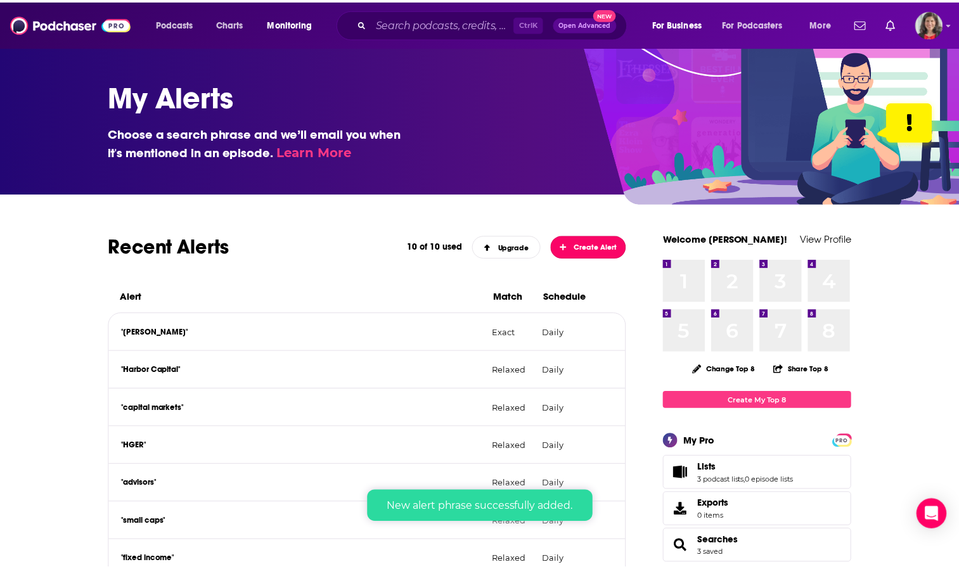
scroll to position [151, 0]
